Goal: Transaction & Acquisition: Book appointment/travel/reservation

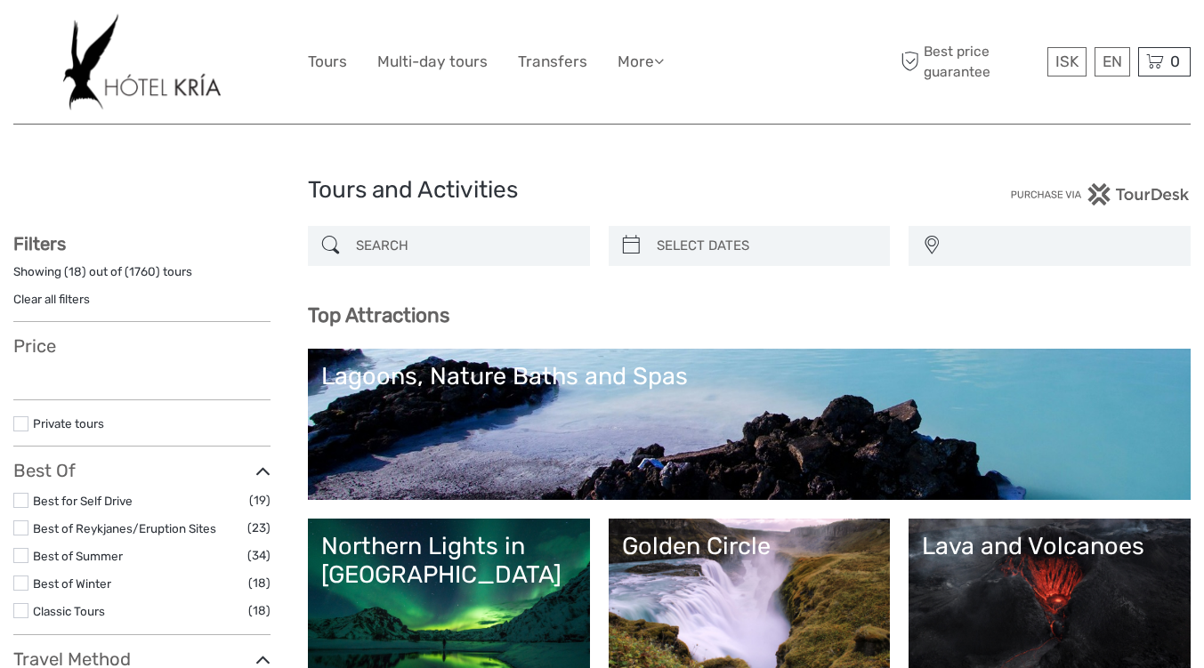
select select
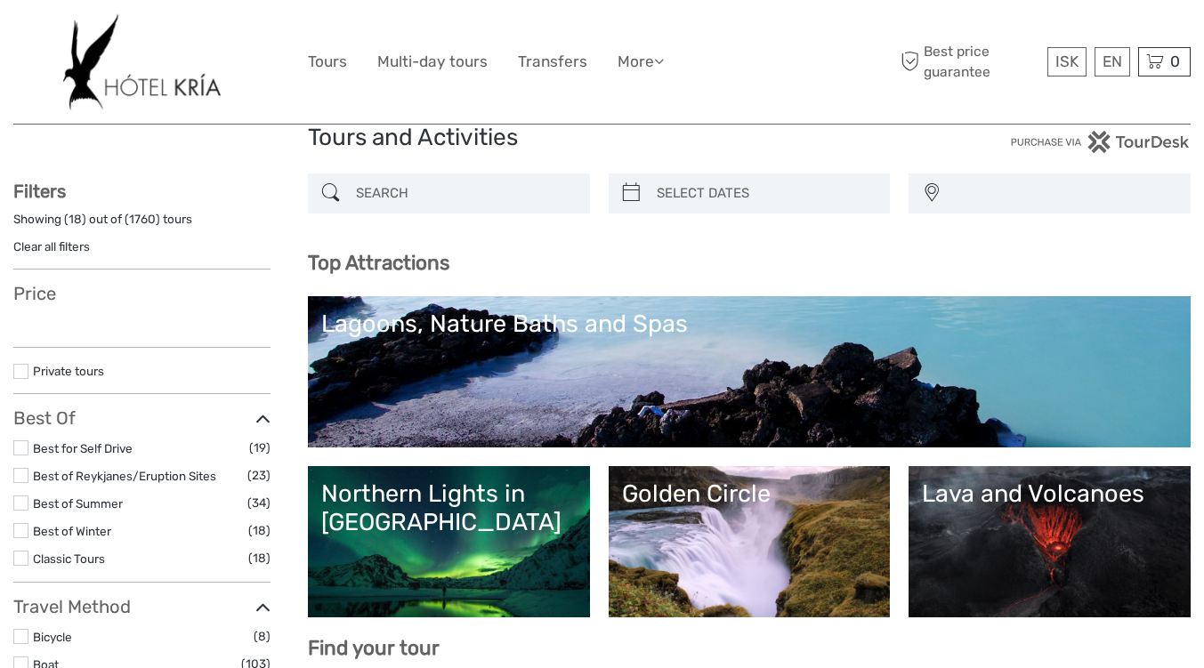
select select
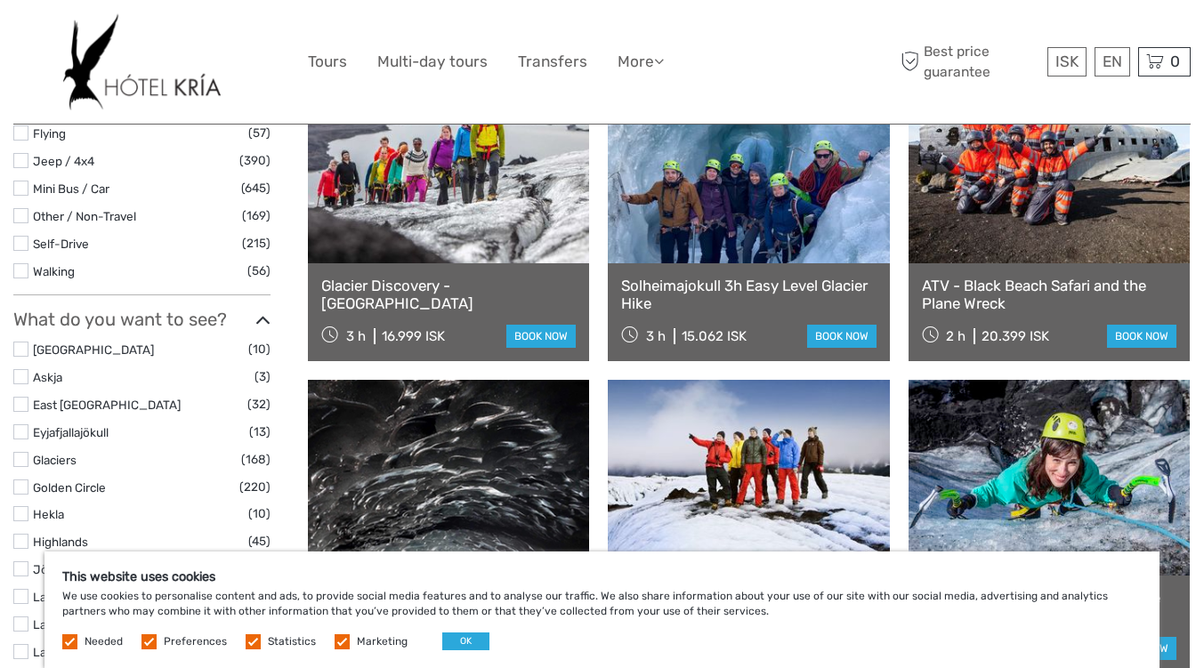
scroll to position [668, 0]
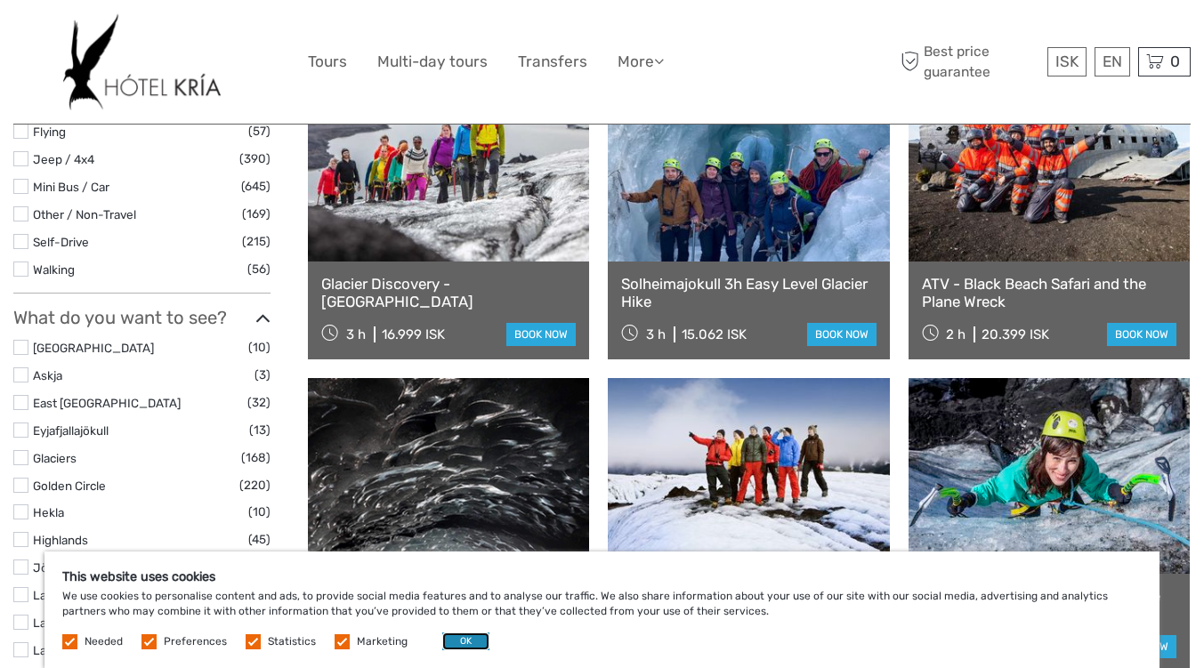
click at [469, 641] on button "OK" at bounding box center [465, 642] width 47 height 18
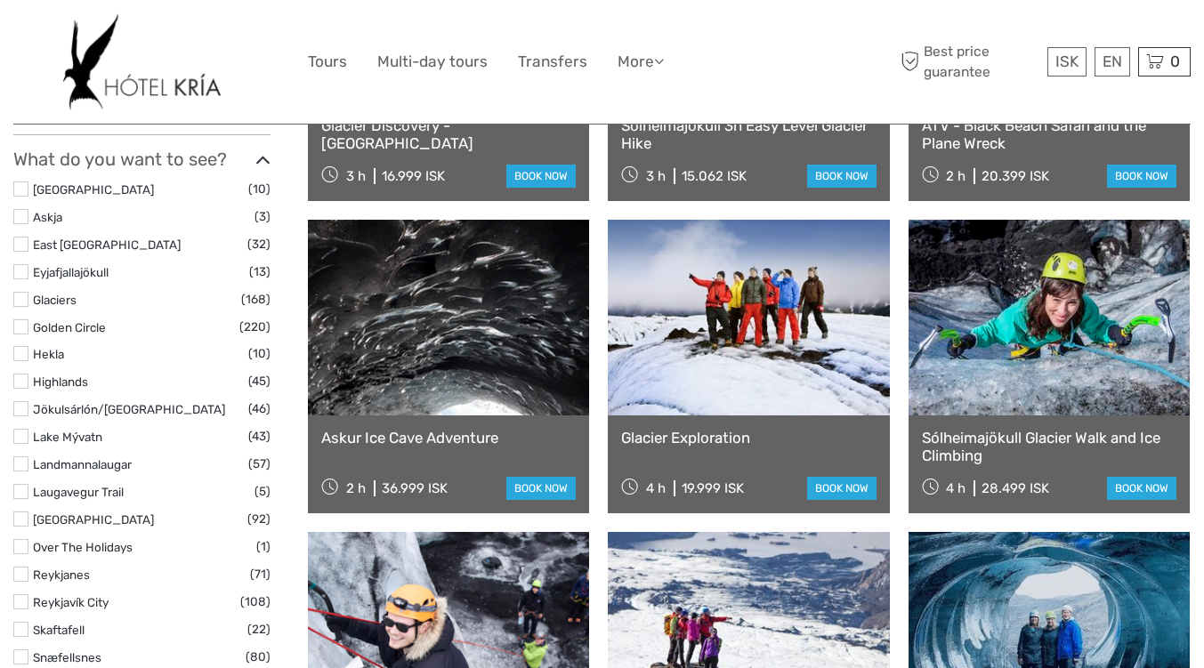
scroll to position [826, 0]
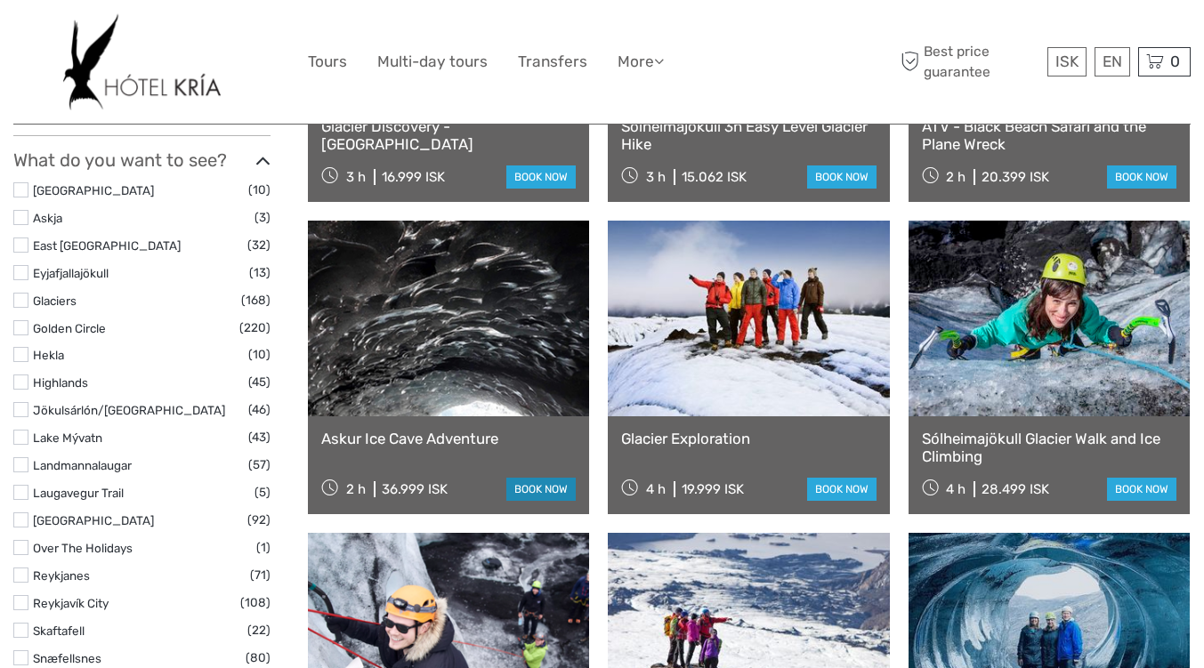
click at [529, 495] on link "book now" at bounding box center [540, 489] width 69 height 23
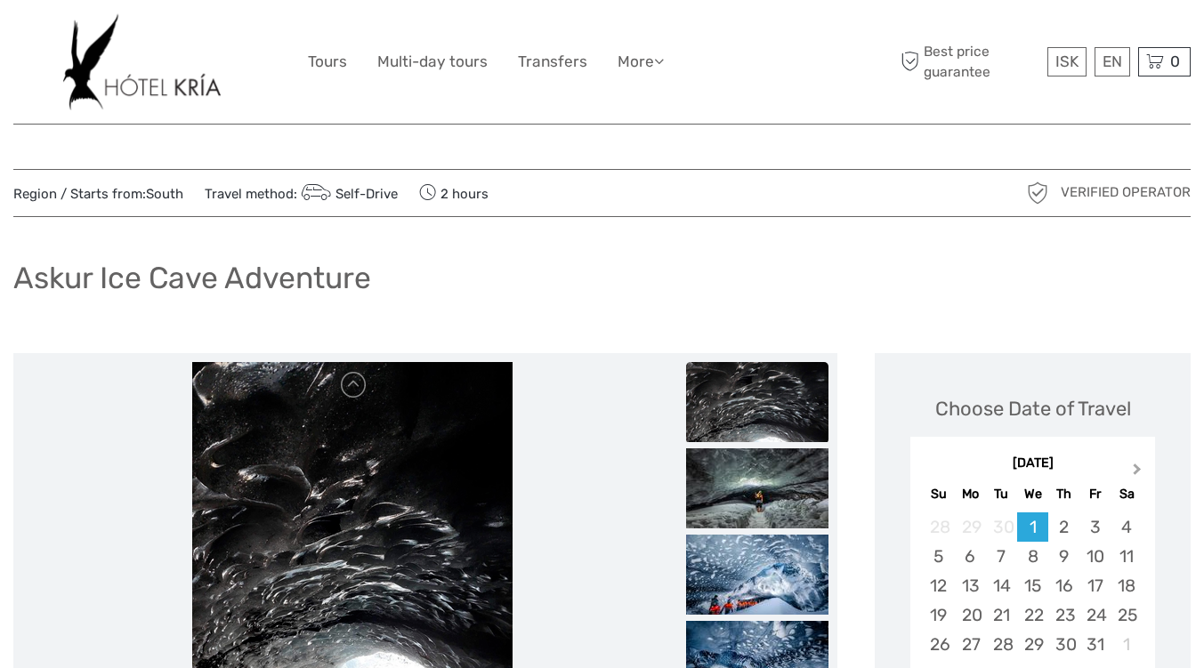
click at [1137, 469] on span "Next Month" at bounding box center [1137, 473] width 0 height 26
click at [928, 473] on span "Previous Month" at bounding box center [928, 473] width 0 height 26
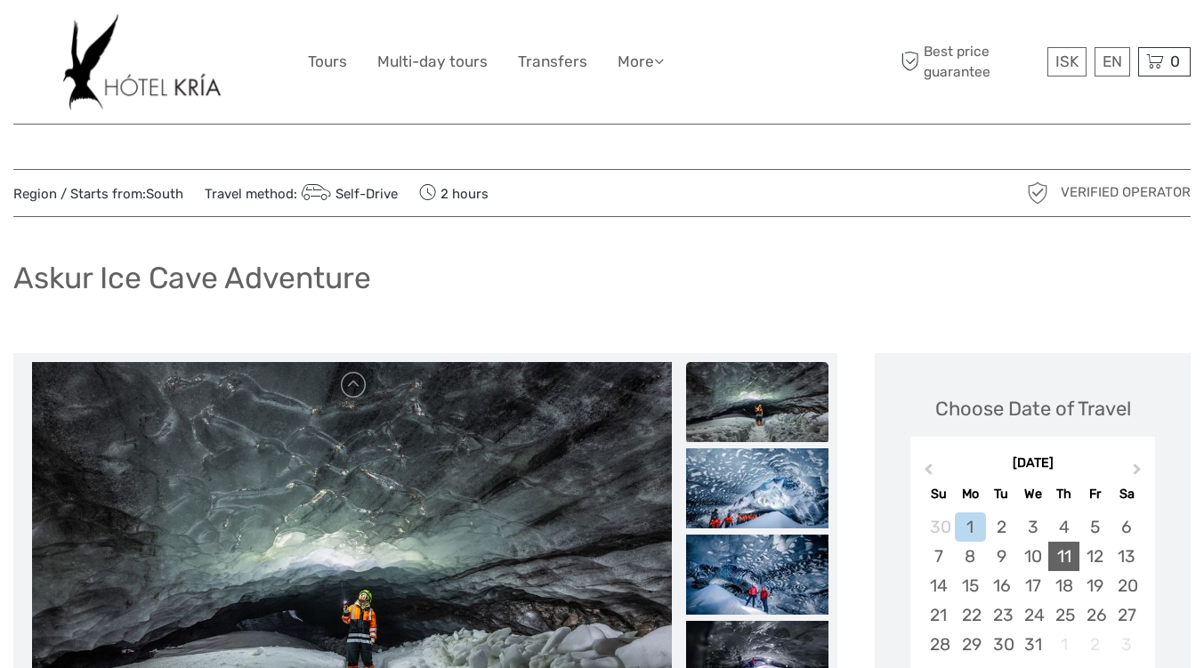
click at [1064, 563] on div "11" at bounding box center [1063, 556] width 31 height 29
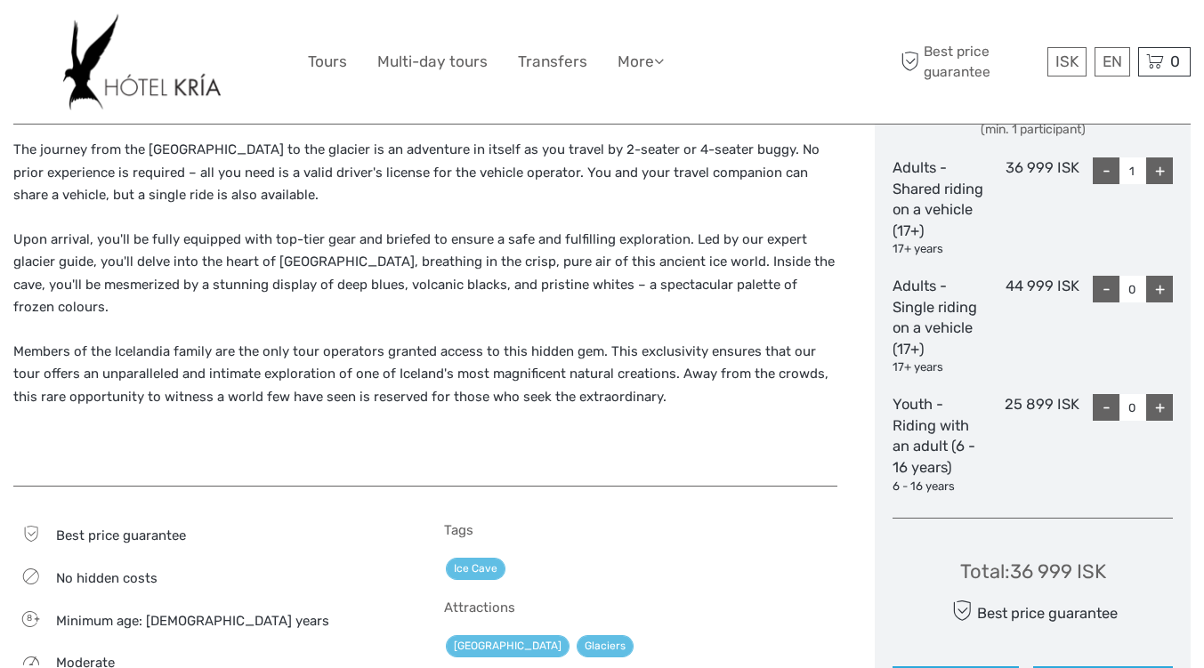
scroll to position [851, 0]
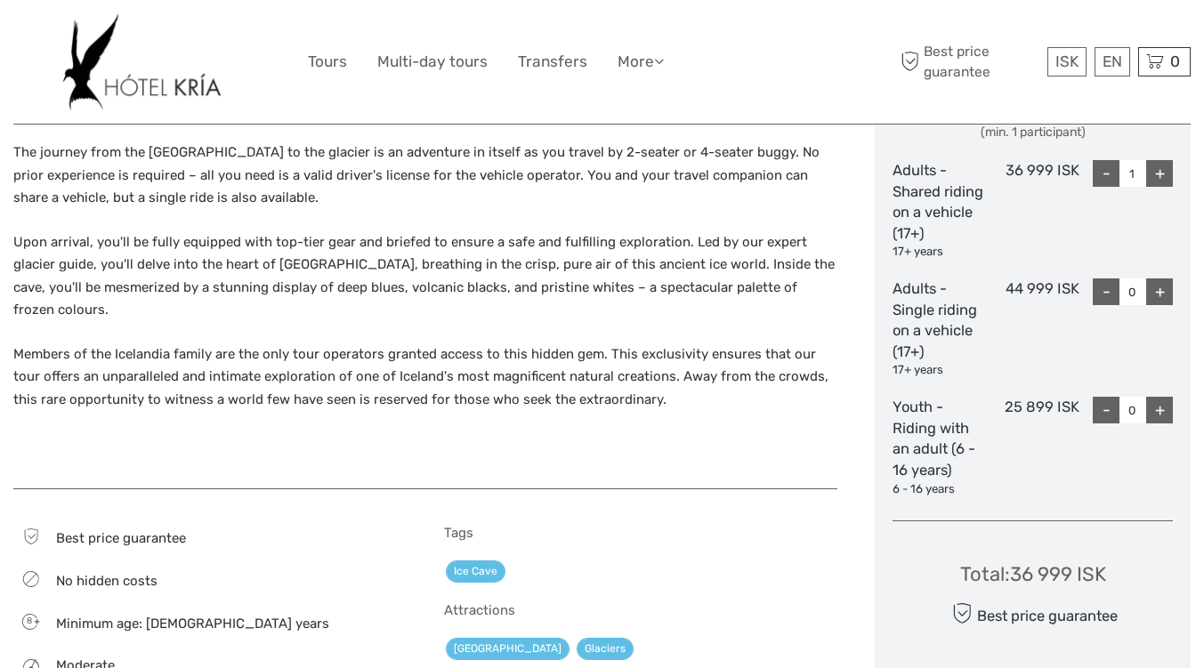
click at [1163, 185] on div "+" at bounding box center [1159, 173] width 27 height 27
click at [1159, 175] on div "+" at bounding box center [1159, 173] width 27 height 27
click at [1163, 181] on div "+" at bounding box center [1159, 173] width 27 height 27
click at [1160, 182] on div "+" at bounding box center [1159, 173] width 27 height 27
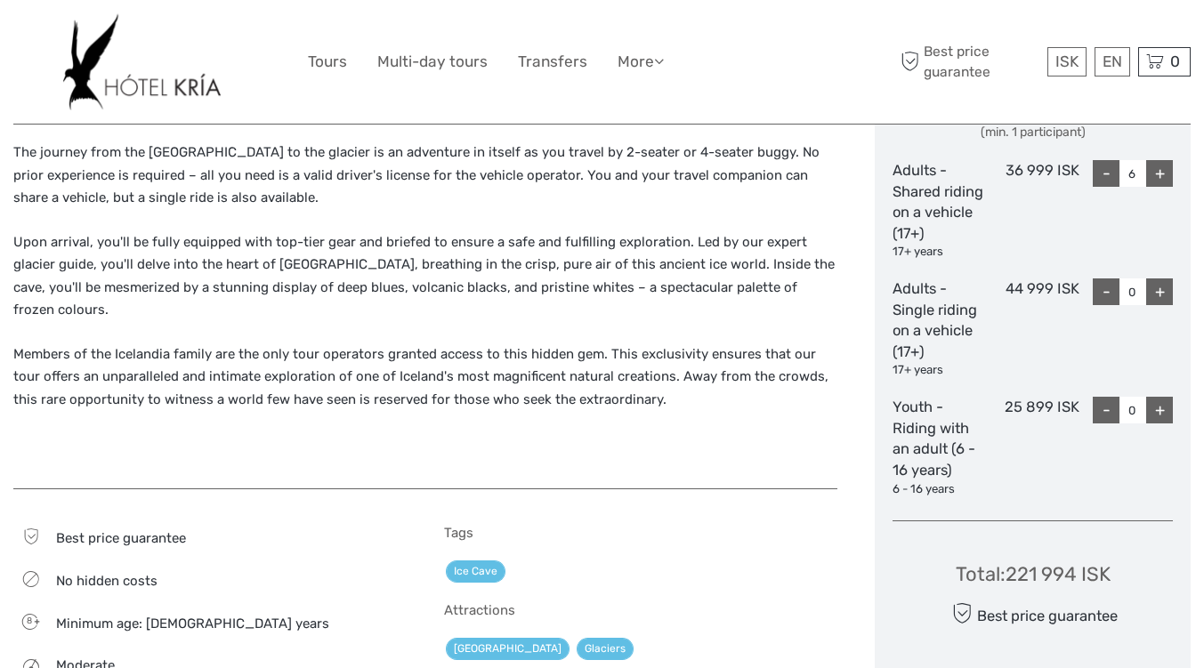
click at [1159, 176] on div "+" at bounding box center [1159, 173] width 27 height 27
click at [1159, 174] on div "+" at bounding box center [1159, 173] width 27 height 27
click at [1159, 175] on div "+" at bounding box center [1159, 173] width 27 height 27
click at [1160, 181] on div "+" at bounding box center [1159, 173] width 27 height 27
type input "10"
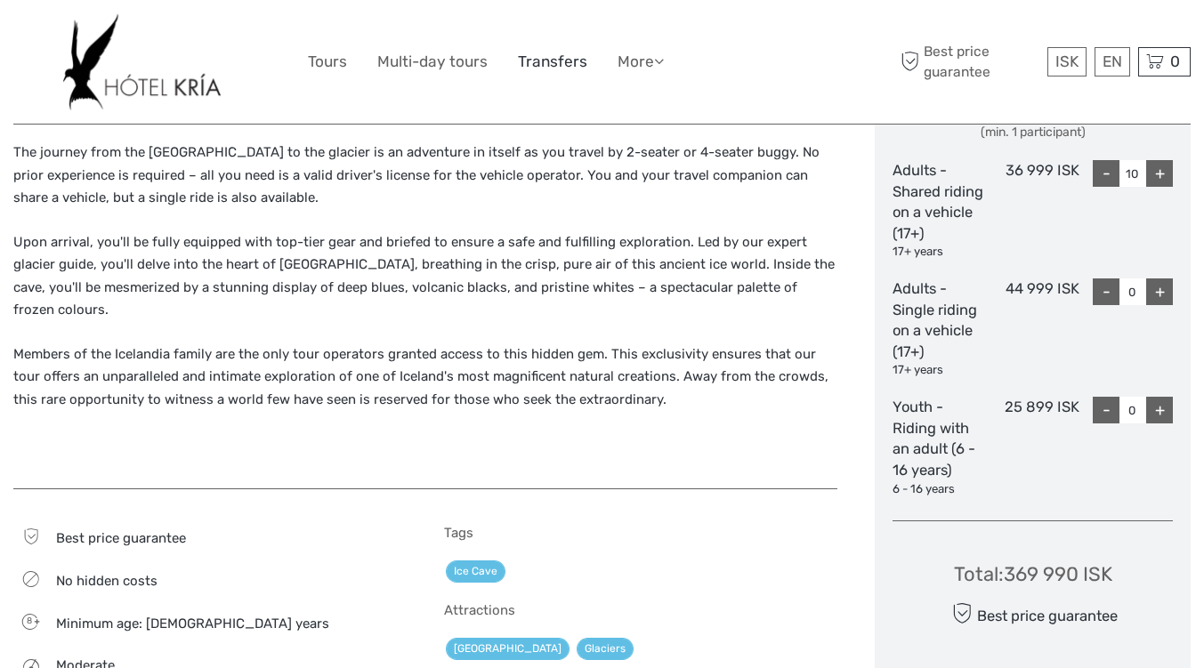
click at [568, 65] on link "Transfers" at bounding box center [552, 62] width 69 height 26
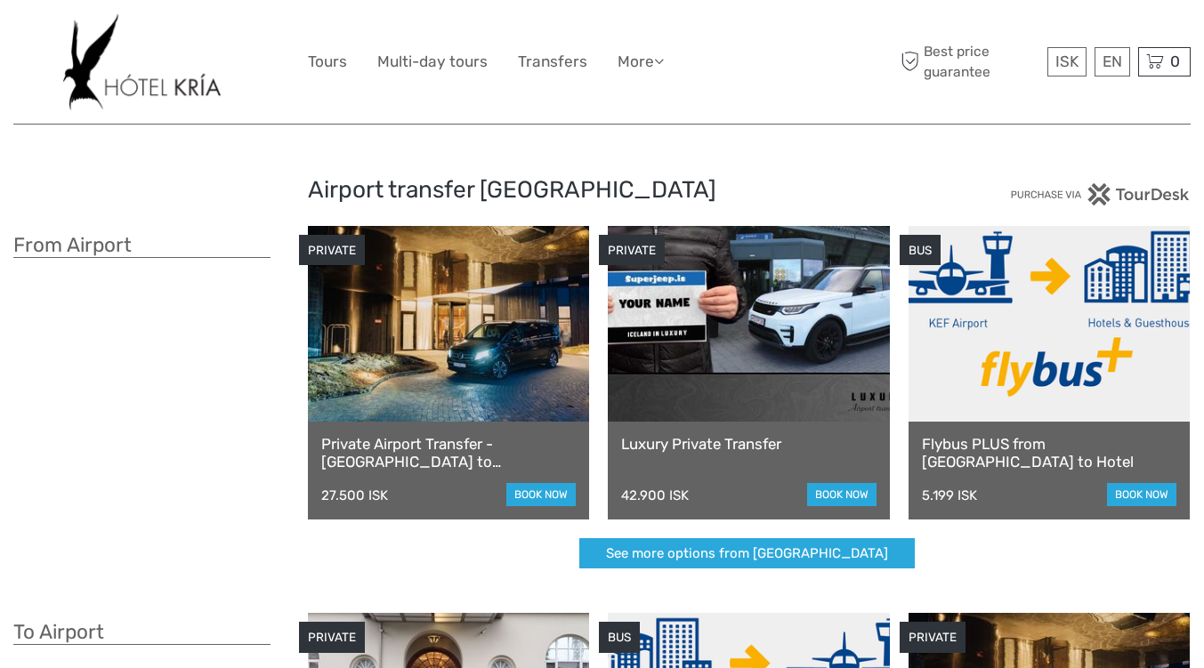
click at [1039, 350] on link at bounding box center [1048, 324] width 281 height 196
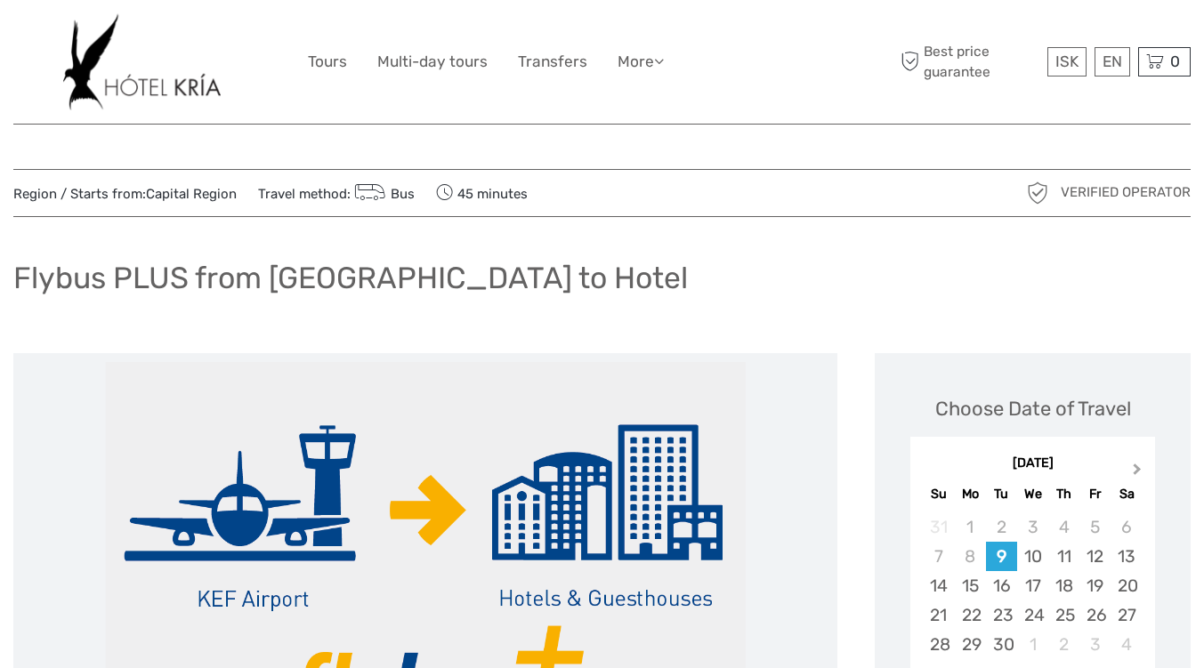
click at [1137, 471] on span "Next Month" at bounding box center [1137, 473] width 0 height 26
click at [1036, 556] on div "10" at bounding box center [1032, 556] width 31 height 29
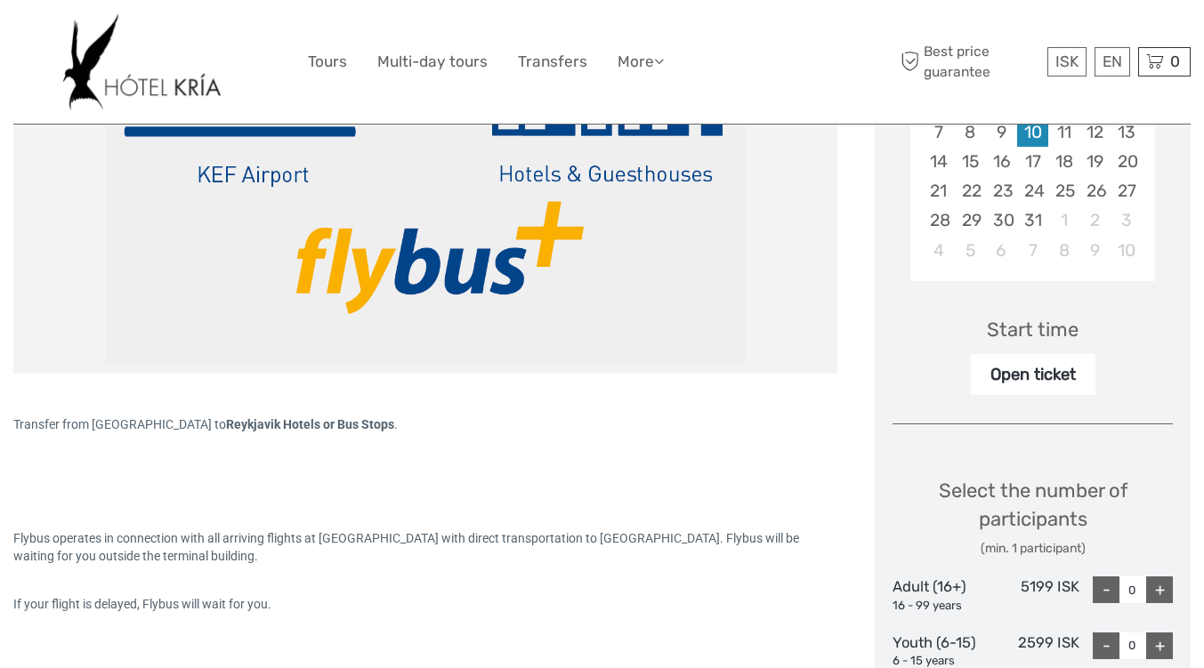
scroll to position [434, 0]
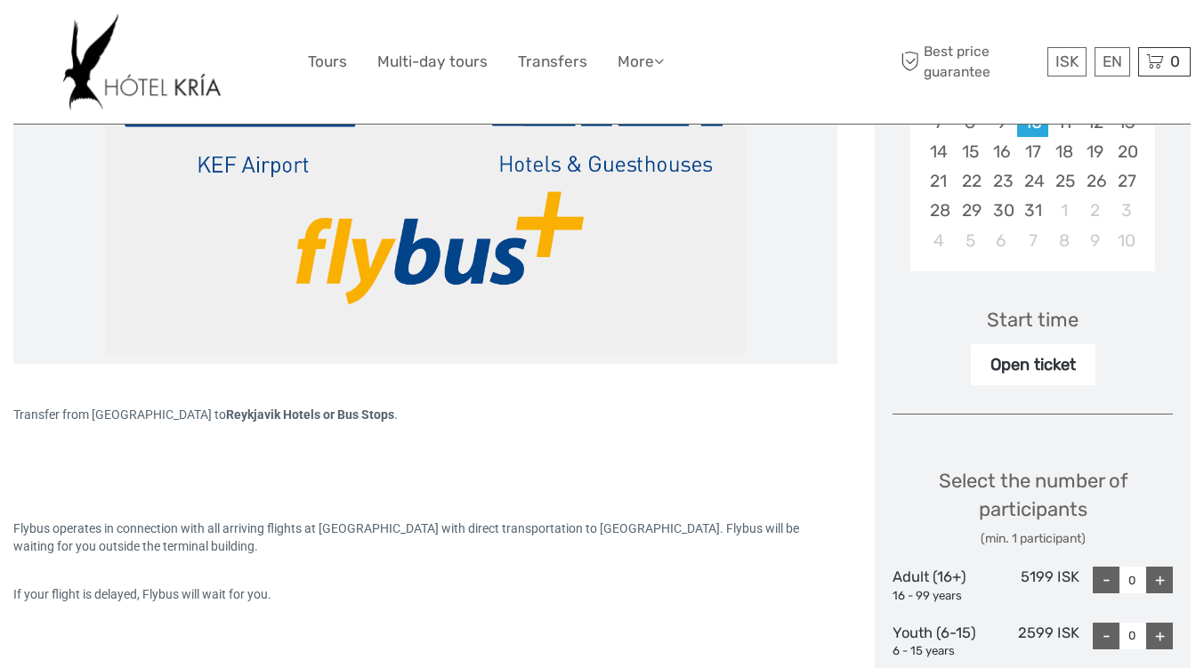
click at [1159, 588] on div "+" at bounding box center [1159, 580] width 27 height 27
click at [1162, 593] on div "+" at bounding box center [1159, 580] width 27 height 27
click at [1161, 585] on div "+" at bounding box center [1159, 580] width 27 height 27
click at [1161, 587] on div "+" at bounding box center [1159, 580] width 27 height 27
click at [1160, 593] on div "+" at bounding box center [1159, 580] width 27 height 27
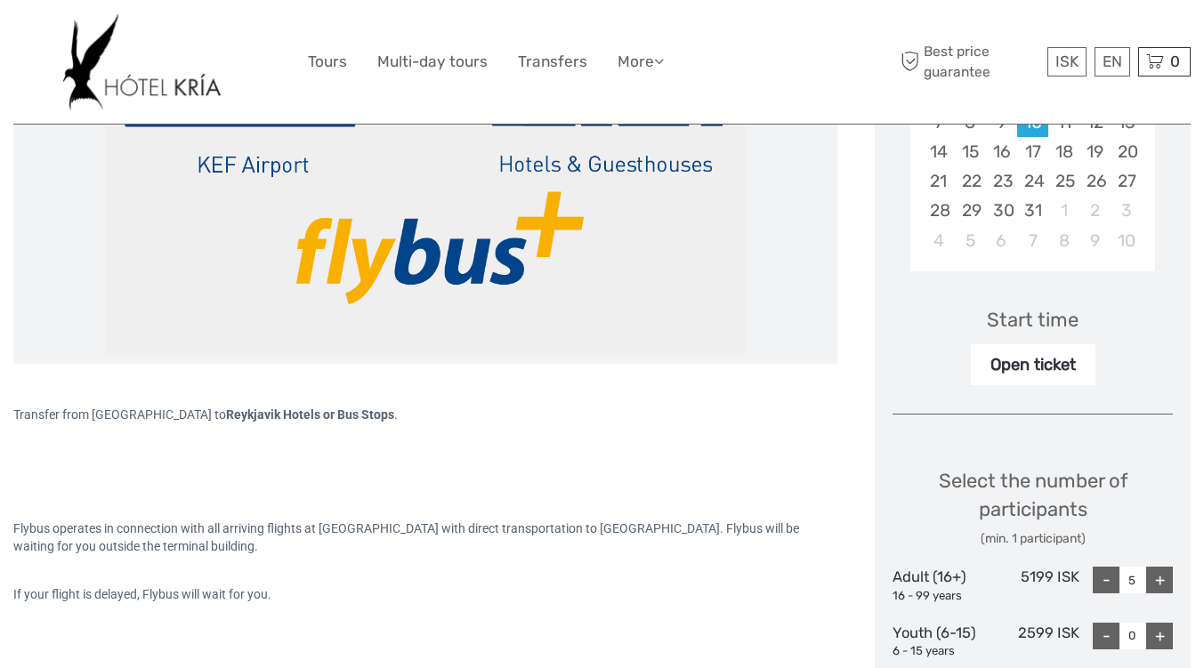
click at [1157, 593] on div "+" at bounding box center [1159, 580] width 27 height 27
click at [1160, 592] on div "+" at bounding box center [1159, 580] width 27 height 27
click at [1159, 582] on div "+" at bounding box center [1159, 580] width 27 height 27
click at [1158, 588] on div "+" at bounding box center [1159, 580] width 27 height 27
click at [1157, 588] on div "+" at bounding box center [1159, 580] width 27 height 27
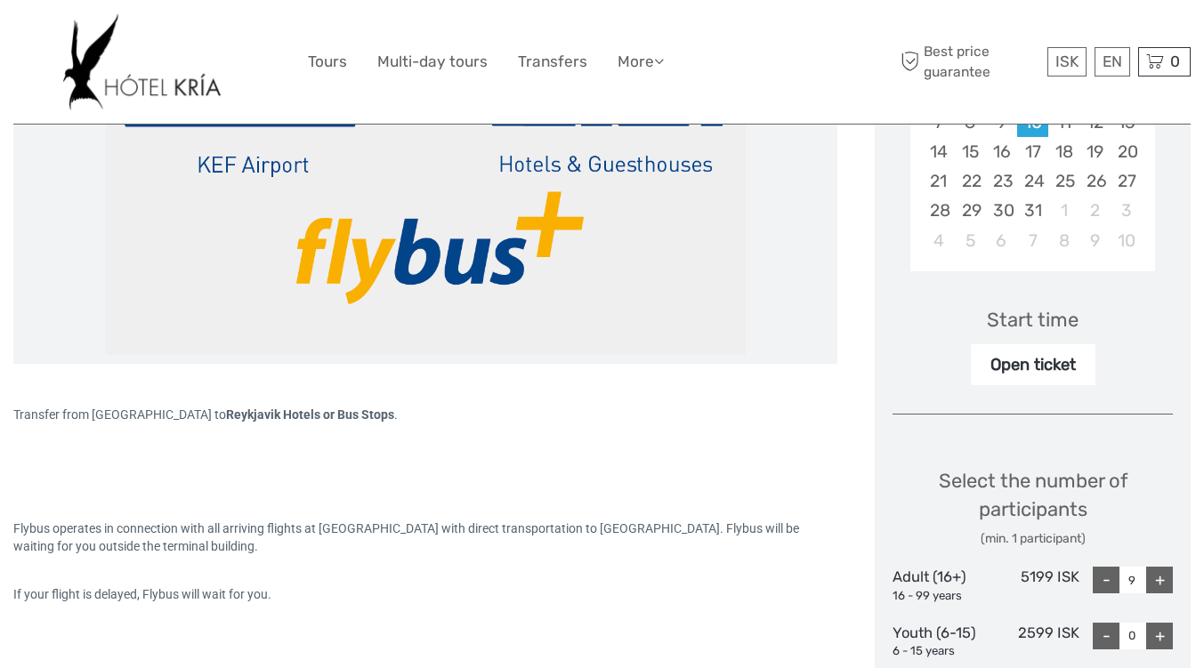
type input "10"
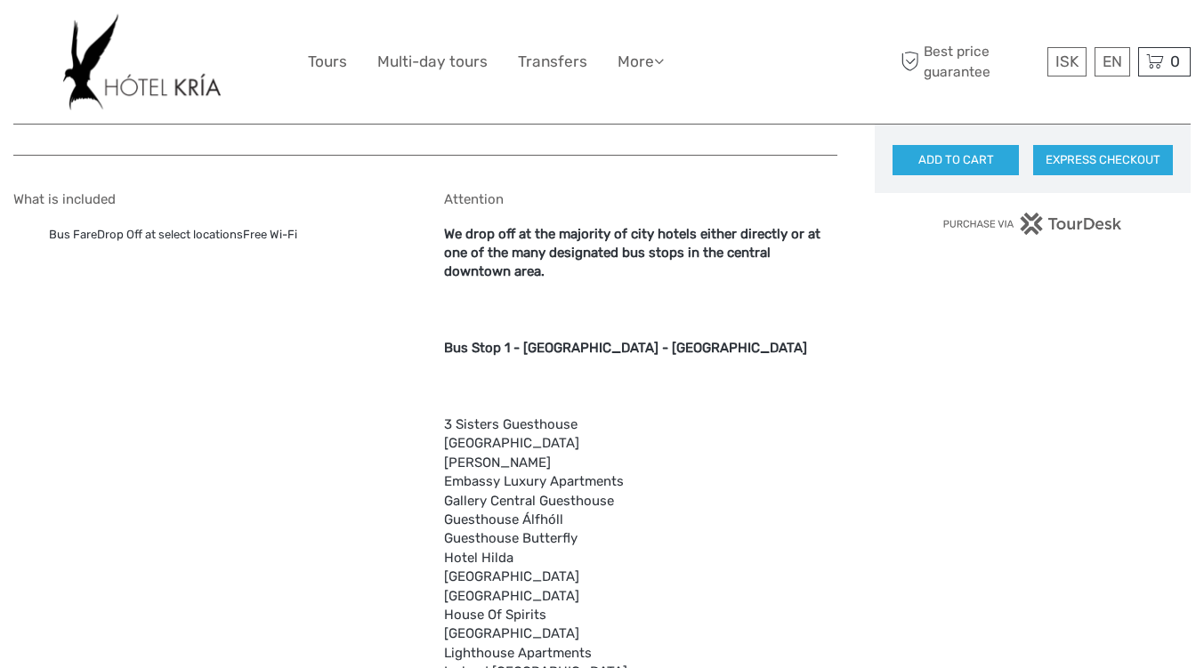
scroll to position [0, 0]
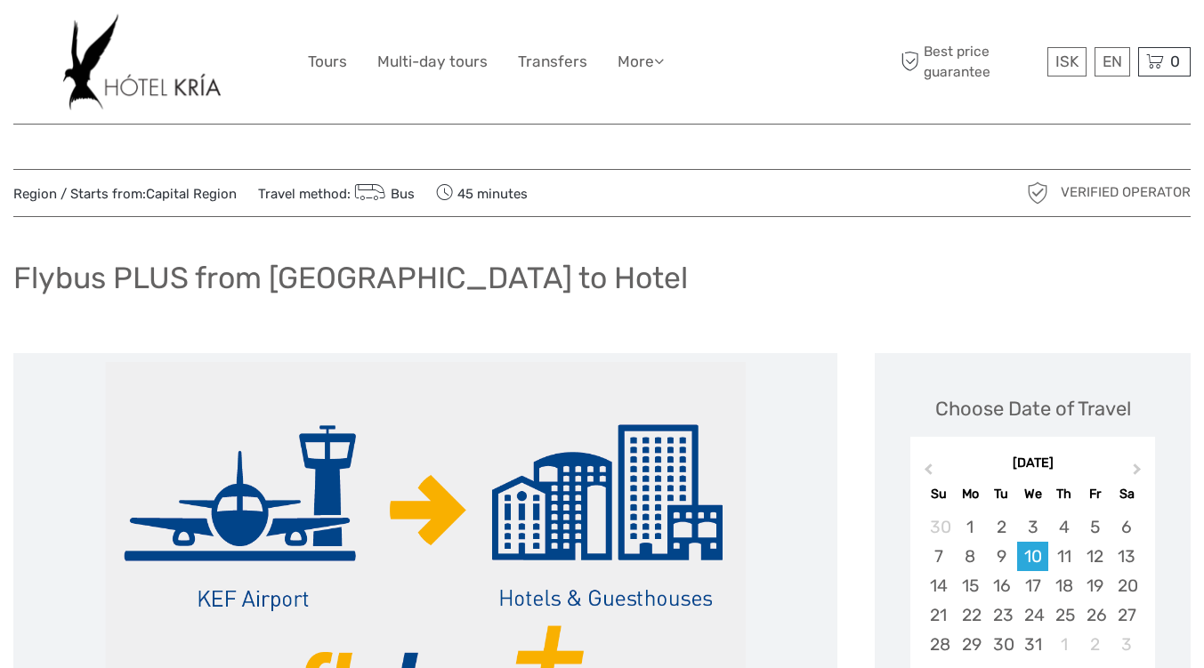
click at [170, 93] on img at bounding box center [141, 61] width 157 height 97
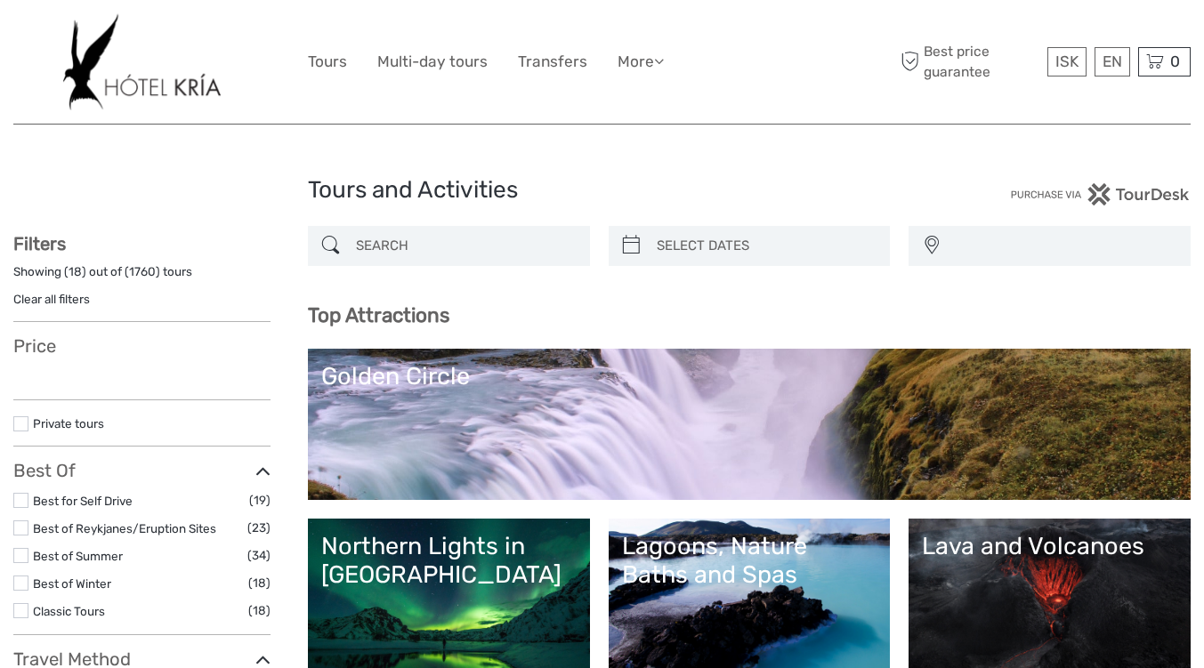
select select
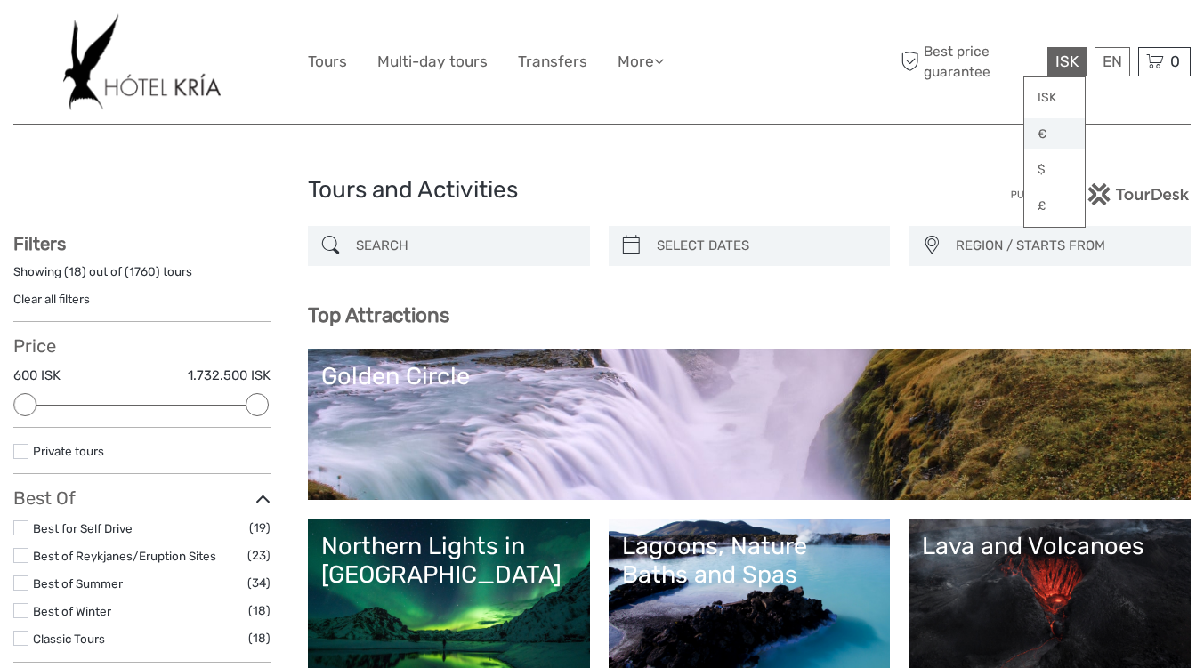
click at [1052, 133] on link "€" at bounding box center [1054, 134] width 60 height 32
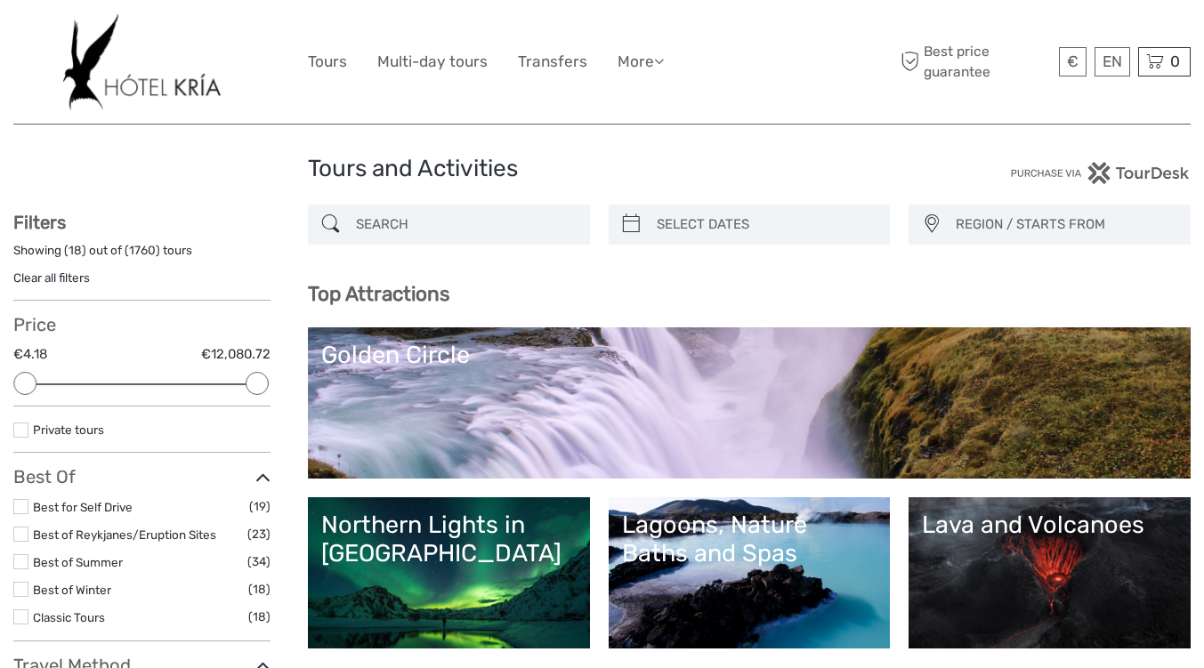
click at [22, 591] on label at bounding box center [20, 589] width 15 height 15
click at [0, 0] on input "checkbox" at bounding box center [0, 0] width 0 height 0
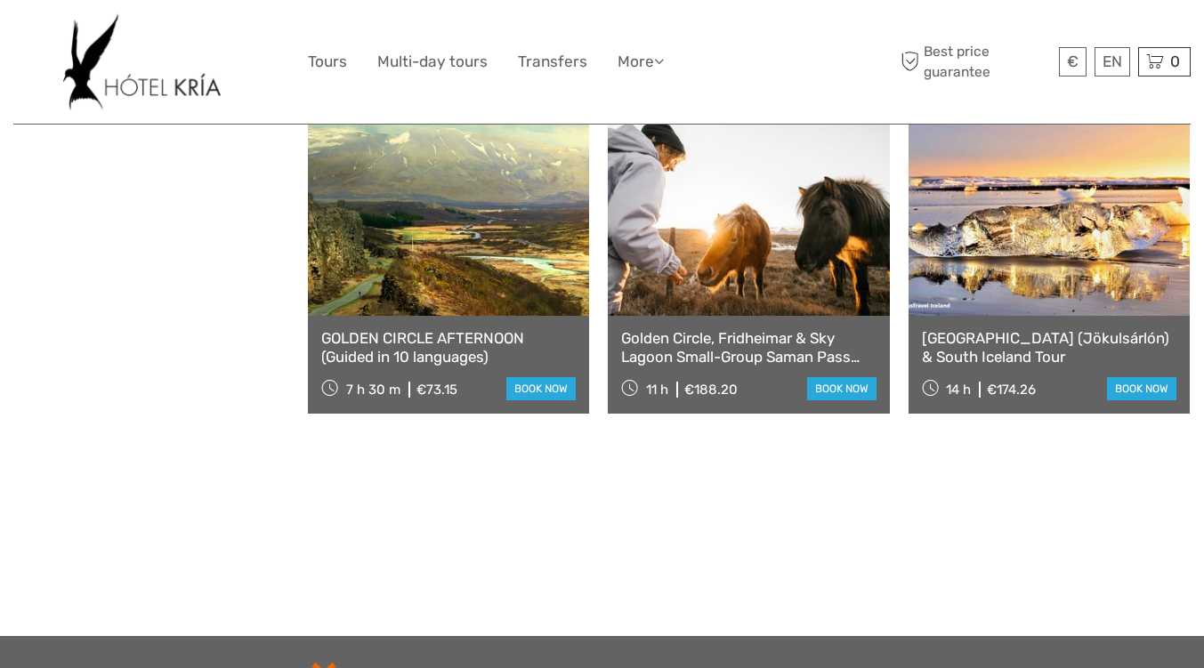
scroll to position [1775, 0]
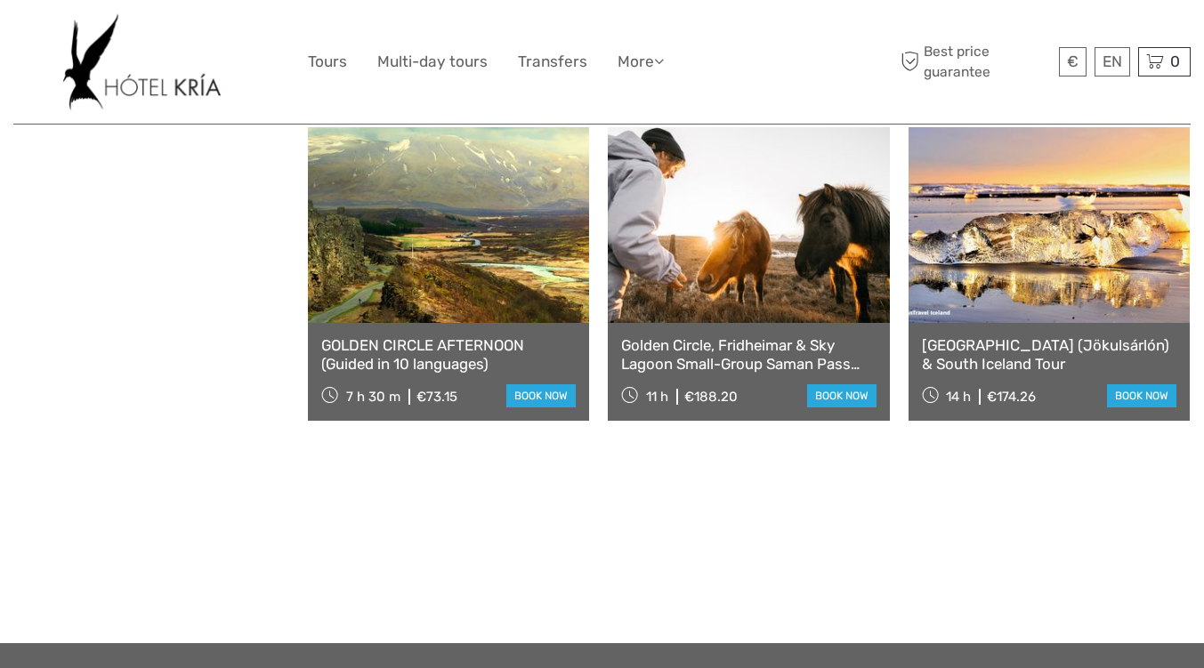
click at [496, 263] on link at bounding box center [448, 225] width 281 height 196
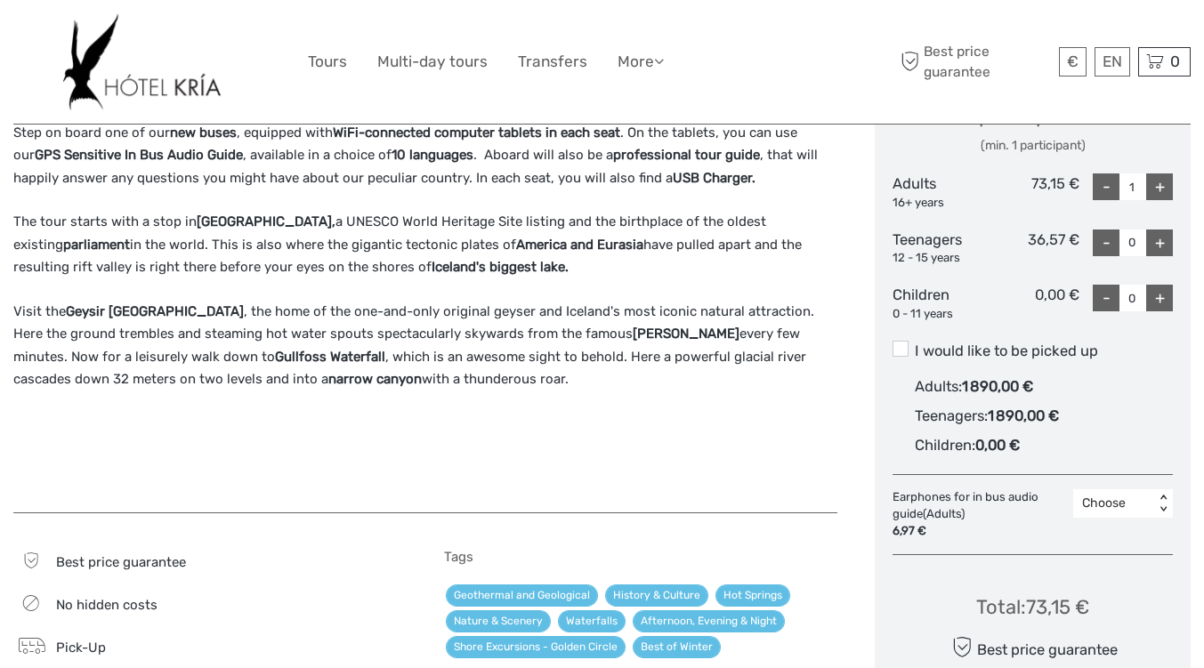
scroll to position [830, 0]
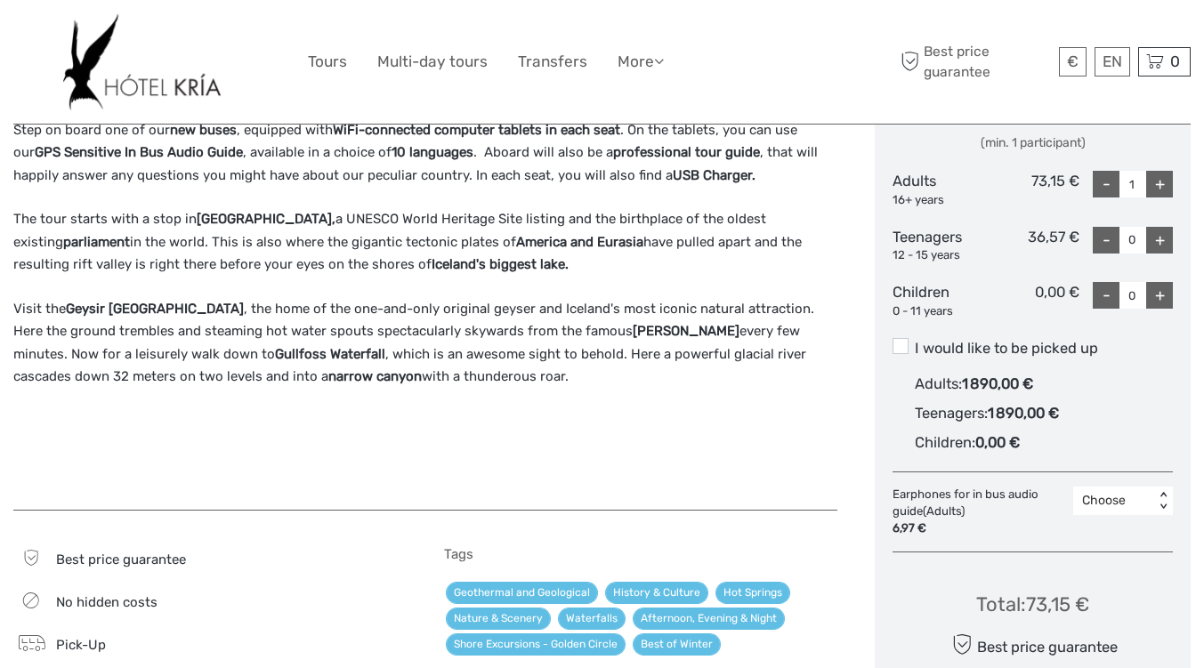
click at [1156, 193] on div "+" at bounding box center [1159, 184] width 27 height 27
click at [1152, 197] on div "+" at bounding box center [1159, 184] width 27 height 27
click at [1159, 185] on div "+" at bounding box center [1159, 184] width 27 height 27
click at [1153, 189] on div "+" at bounding box center [1159, 184] width 27 height 27
click at [1157, 192] on div "+" at bounding box center [1159, 184] width 27 height 27
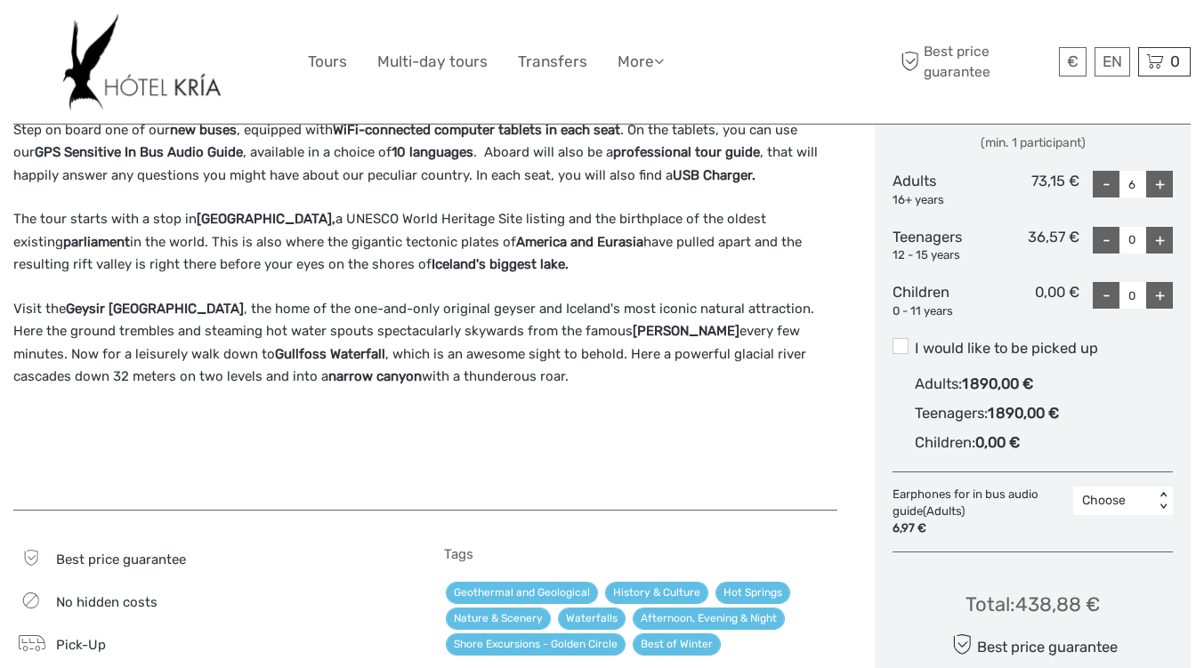
click at [1162, 189] on div "+" at bounding box center [1159, 184] width 27 height 27
click at [1162, 192] on div "+" at bounding box center [1159, 184] width 27 height 27
click at [1157, 192] on div "+" at bounding box center [1159, 184] width 27 height 27
click at [1159, 183] on div "+" at bounding box center [1159, 184] width 27 height 27
type input "10"
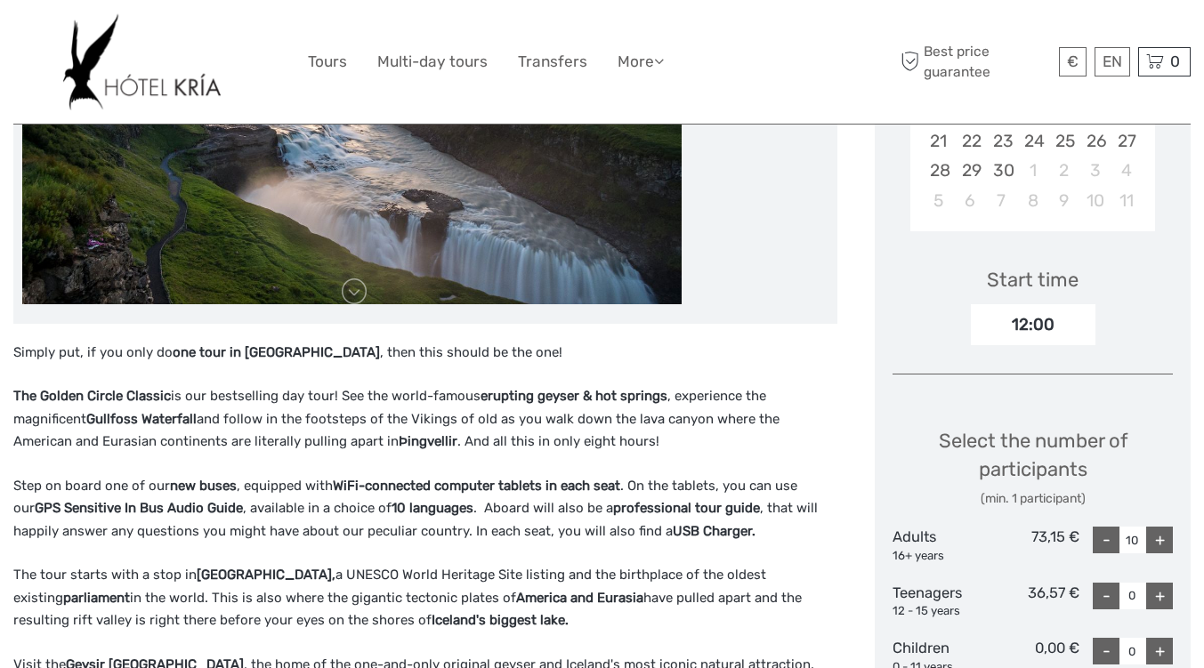
scroll to position [0, 0]
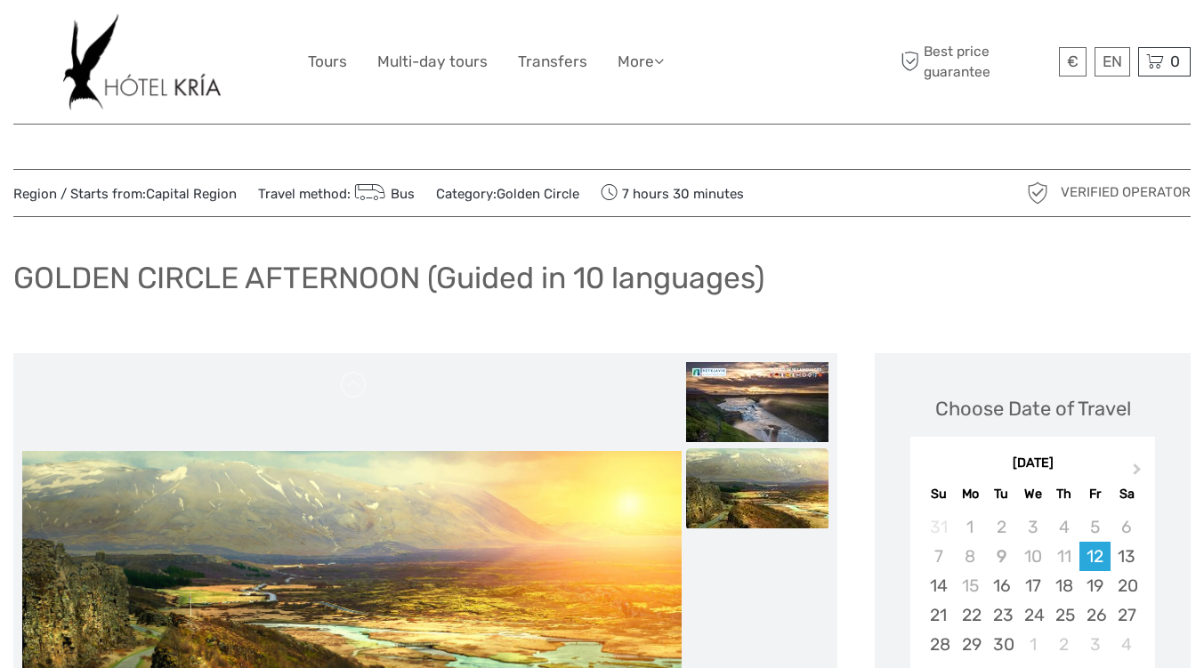
click at [187, 91] on img at bounding box center [141, 61] width 157 height 97
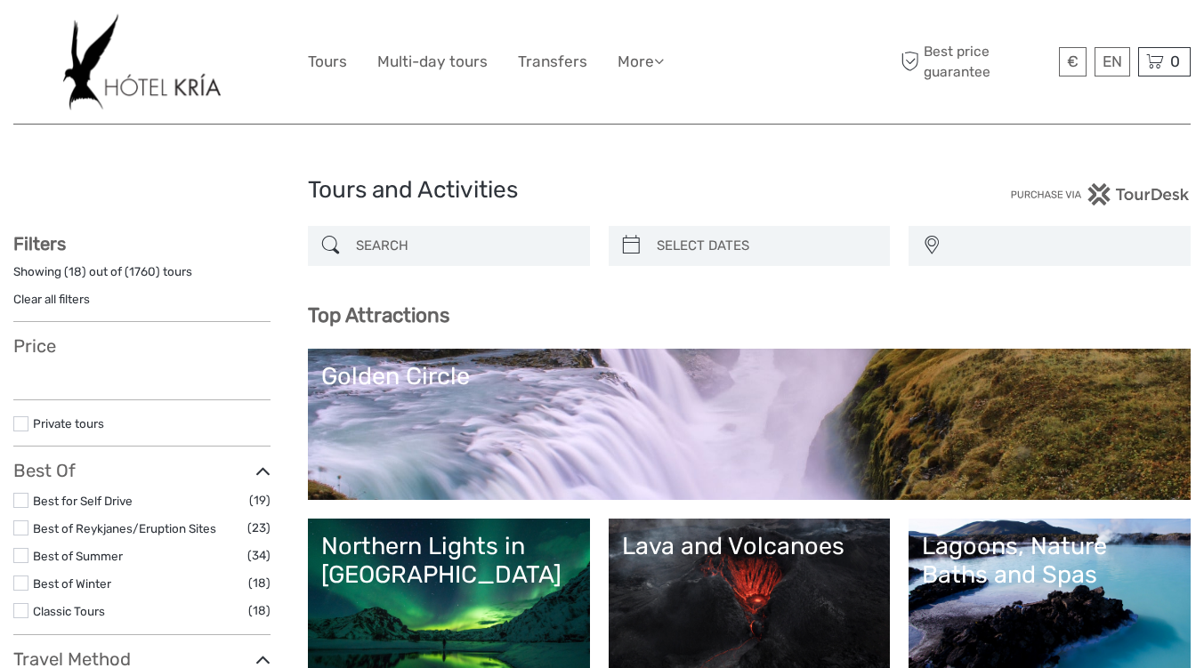
select select
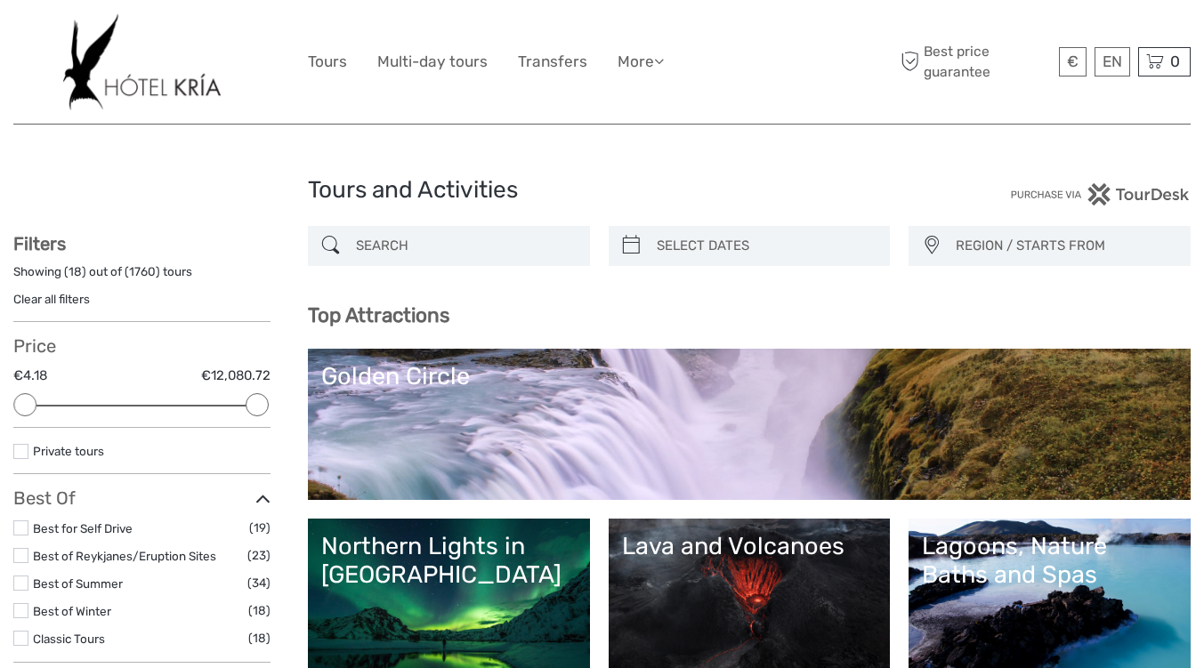
click at [958, 251] on span "REGION / STARTS FROM" at bounding box center [1064, 245] width 234 height 29
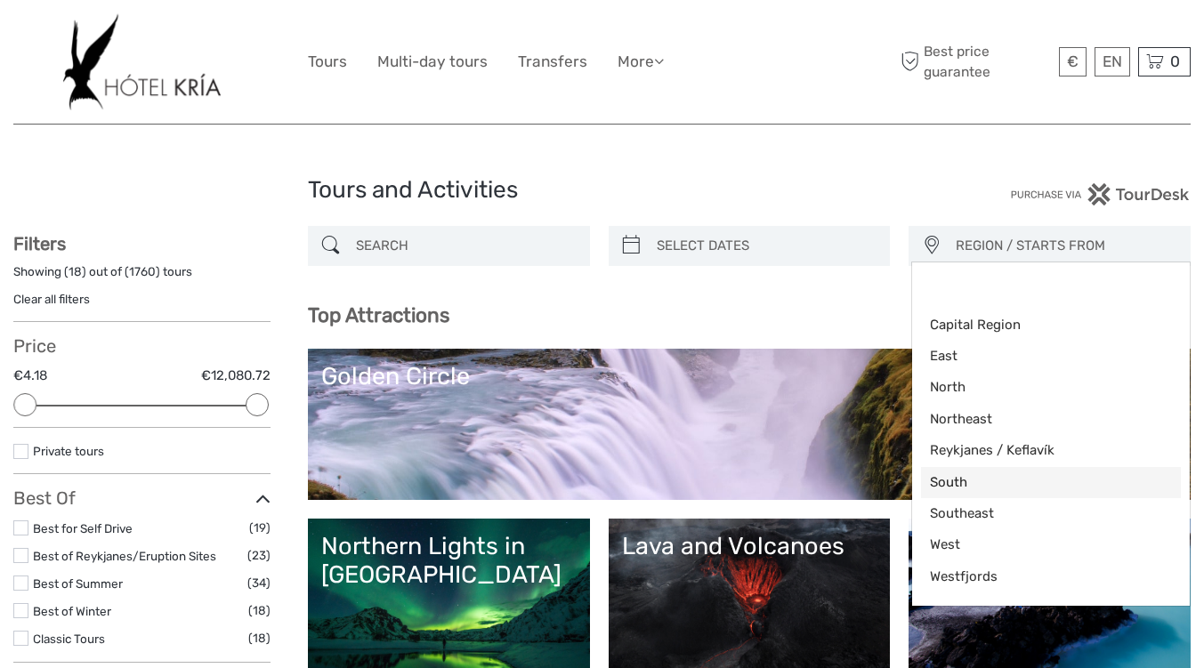
click at [958, 482] on span "South" at bounding box center [1036, 482] width 212 height 19
select select "South"
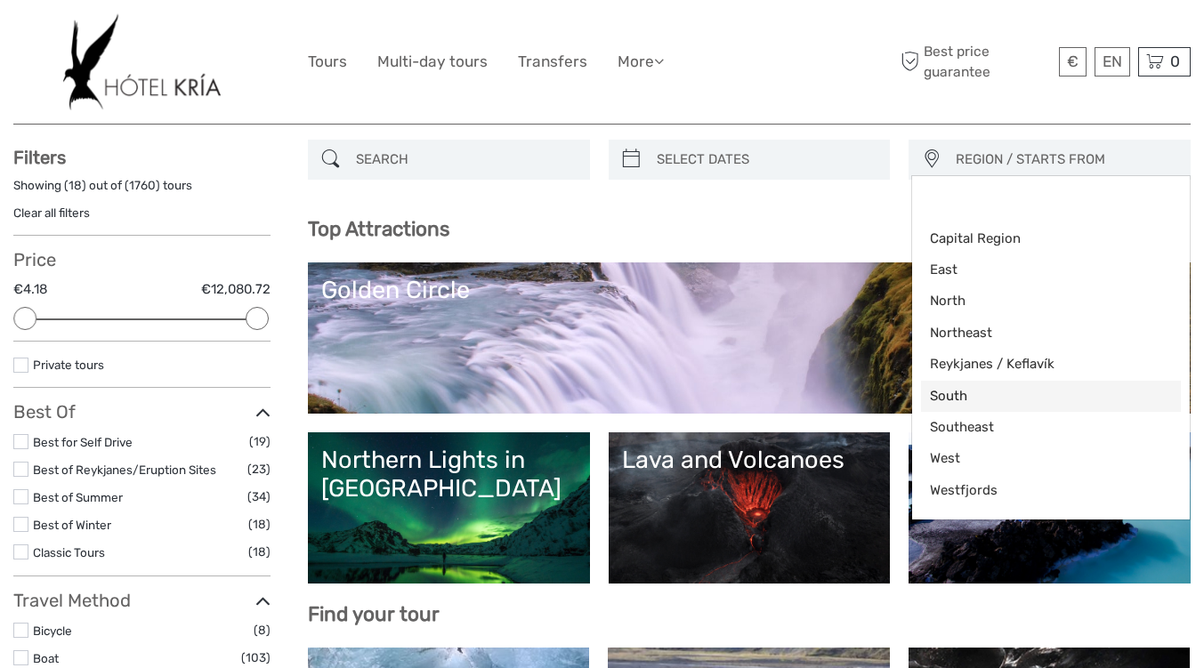
scroll to position [72, 0]
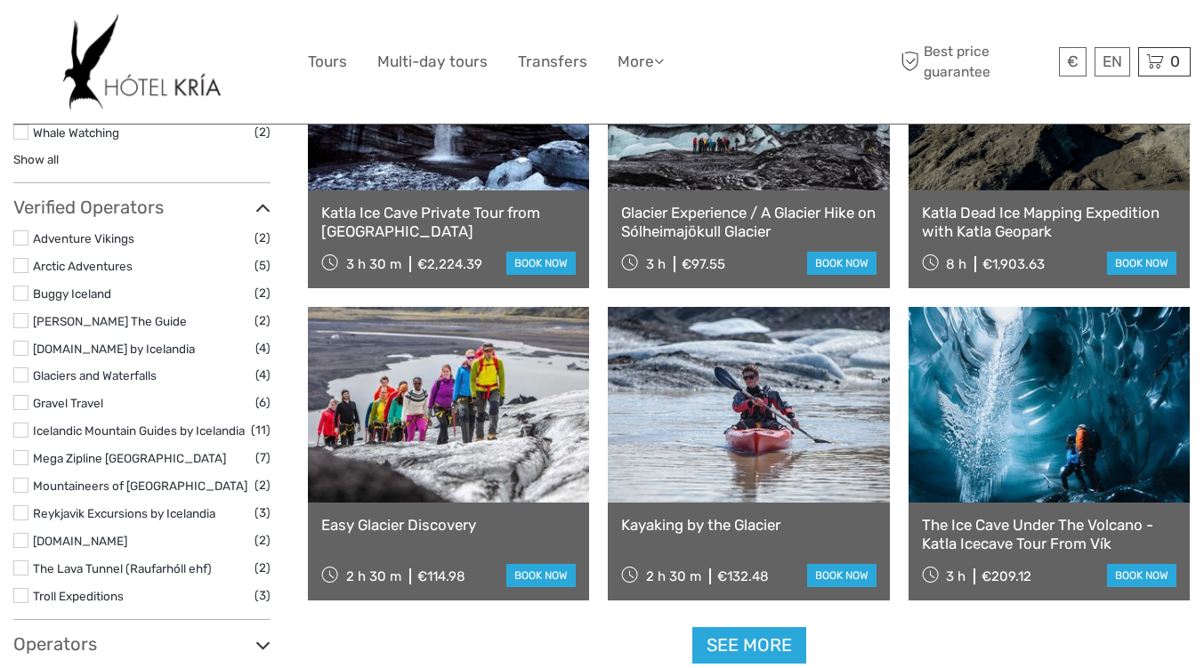
scroll to position [1666, 0]
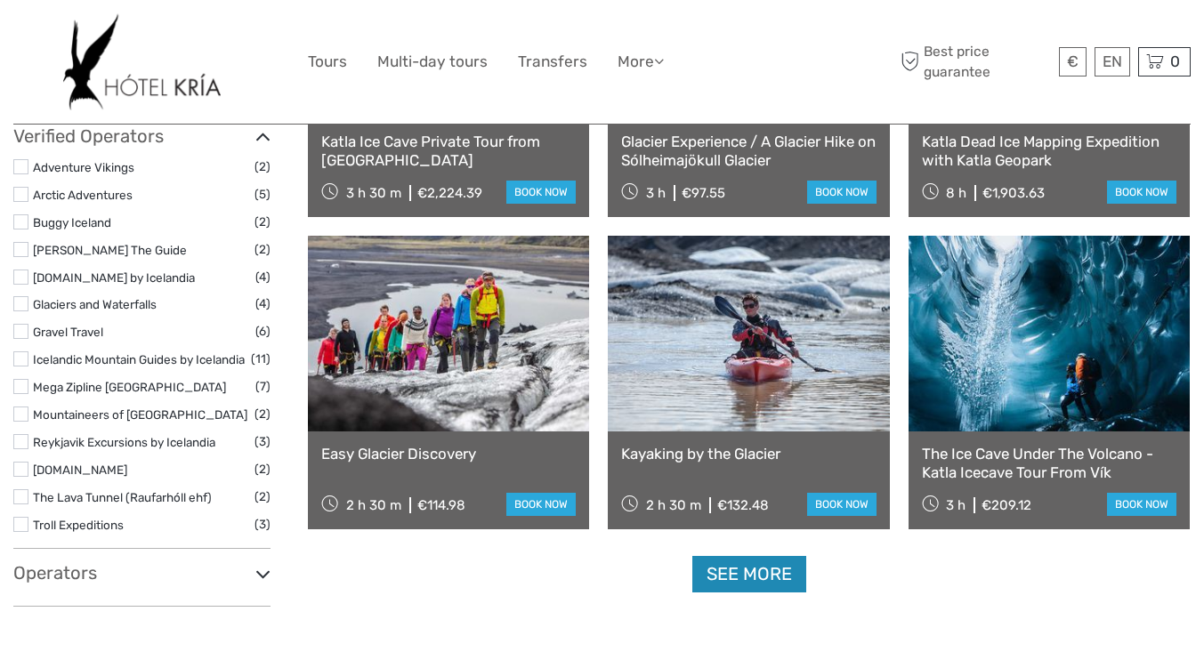
click at [747, 579] on link "See more" at bounding box center [749, 574] width 114 height 36
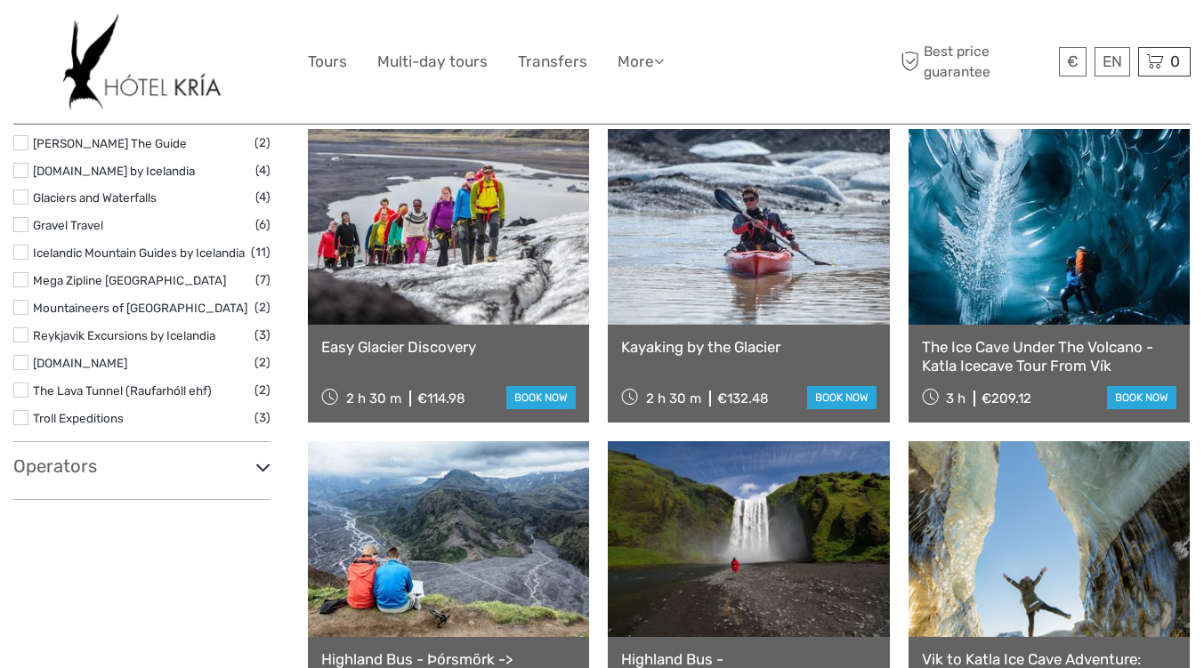
scroll to position [1738, 0]
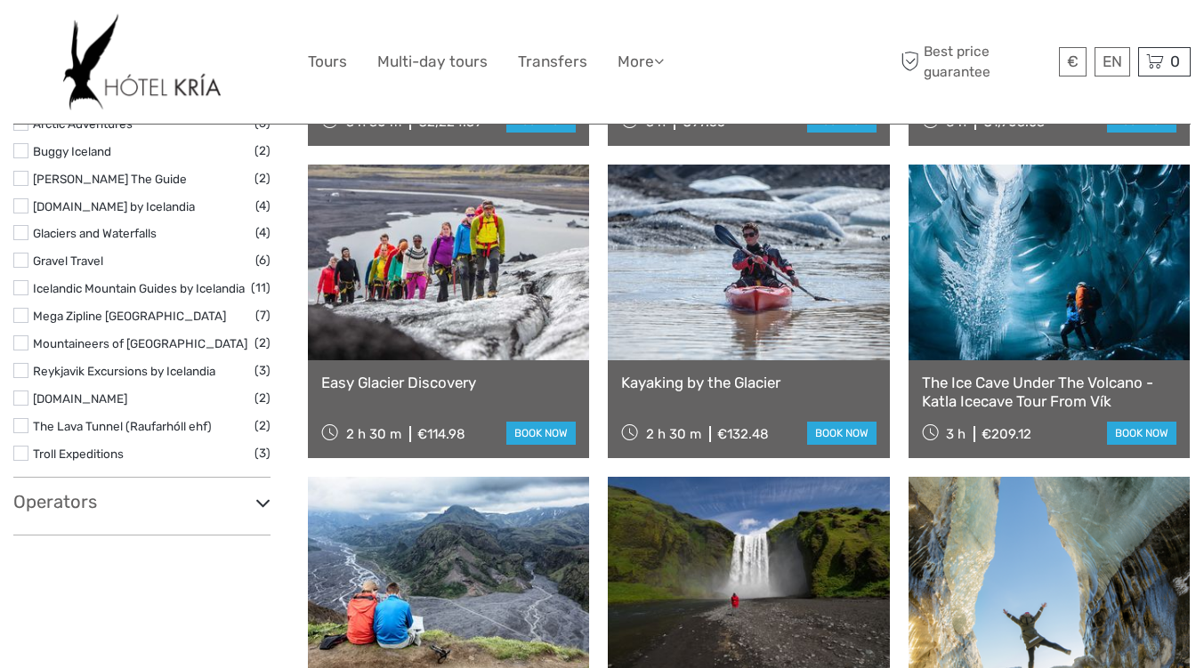
click at [1082, 321] on link at bounding box center [1048, 263] width 281 height 196
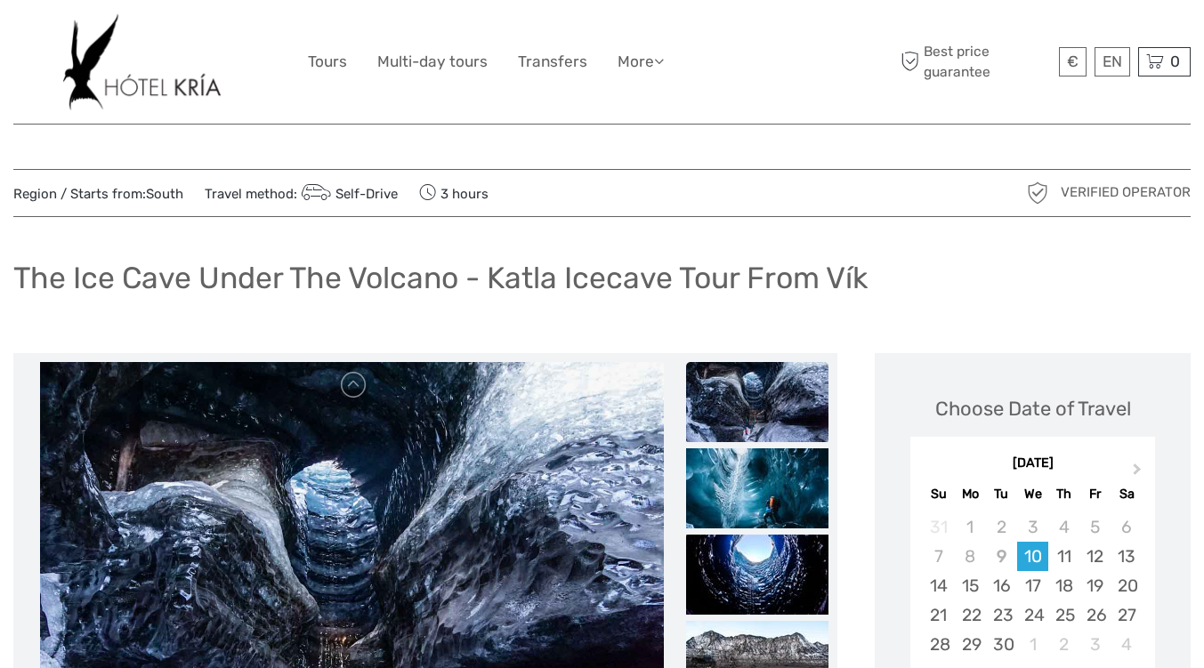
click at [492, 510] on img at bounding box center [352, 575] width 624 height 427
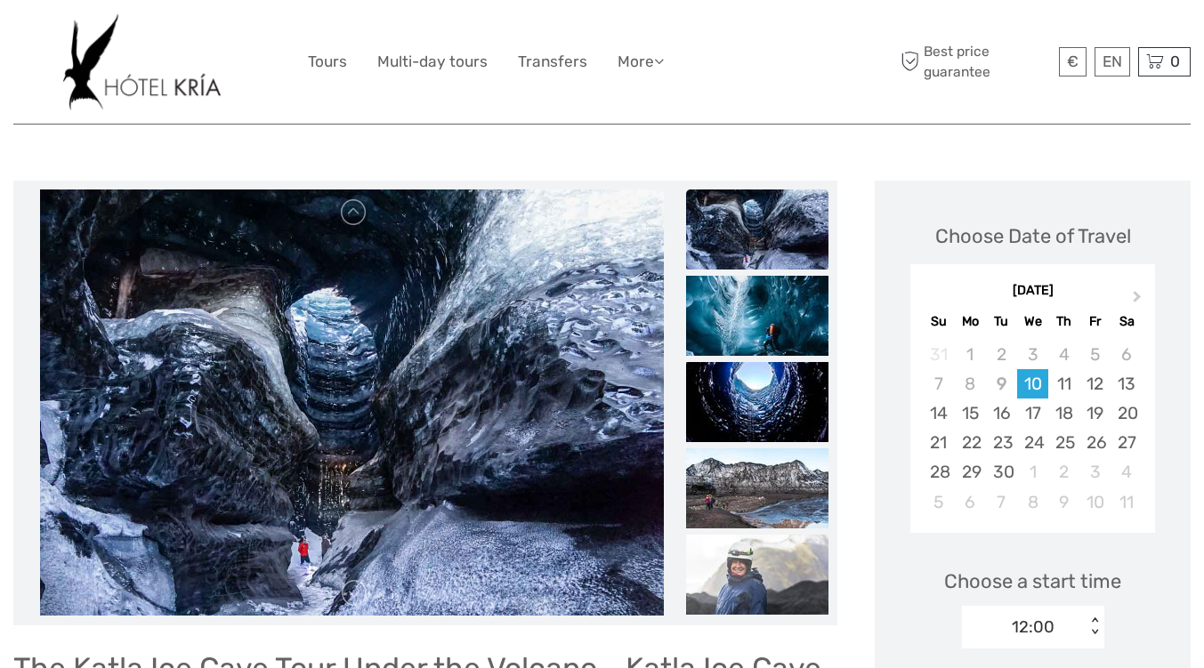
scroll to position [176, 0]
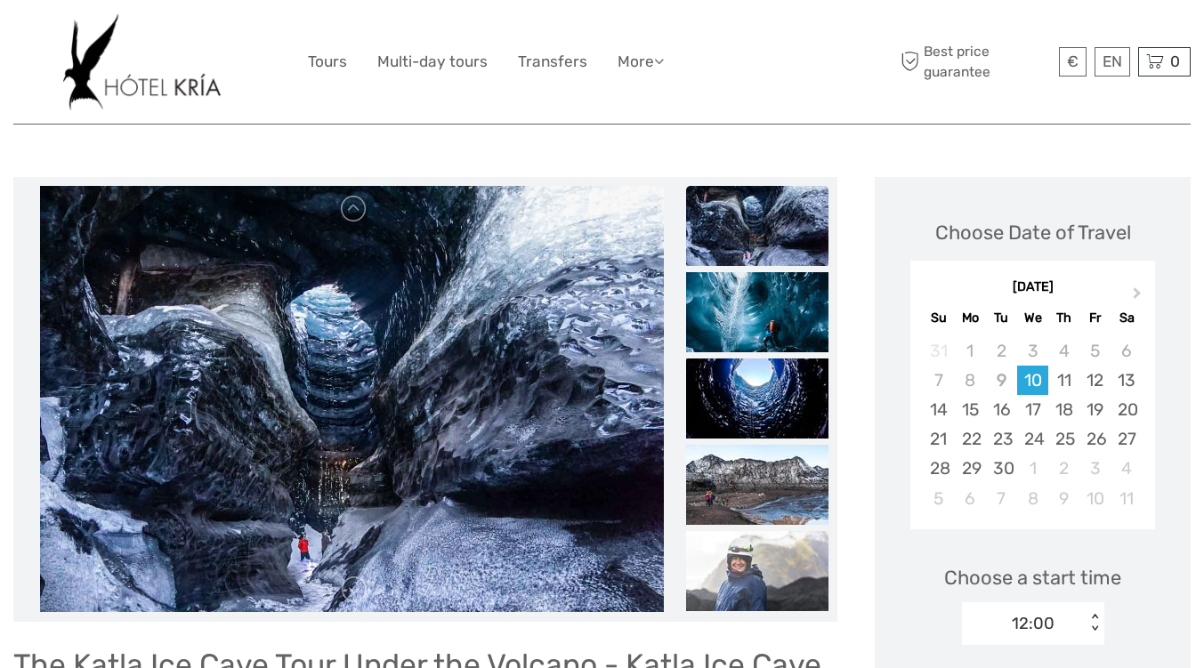
click at [561, 528] on img at bounding box center [352, 399] width 624 height 427
click at [758, 243] on img at bounding box center [757, 226] width 142 height 80
click at [351, 221] on link at bounding box center [354, 209] width 28 height 28
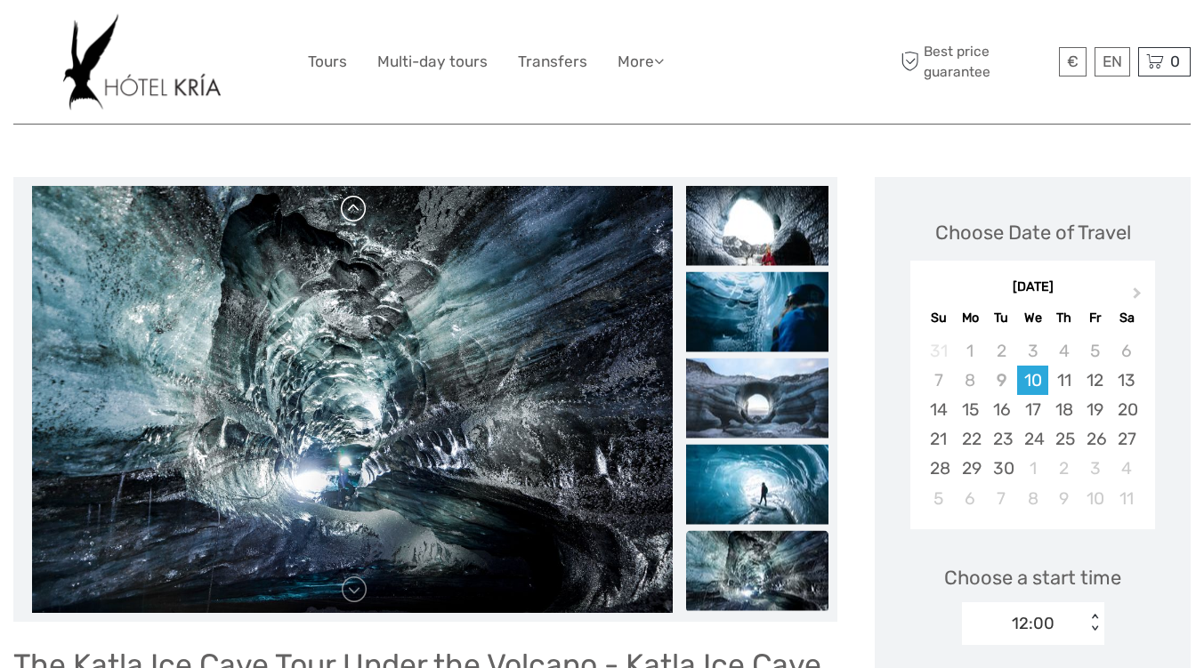
click at [351, 221] on link at bounding box center [354, 209] width 28 height 28
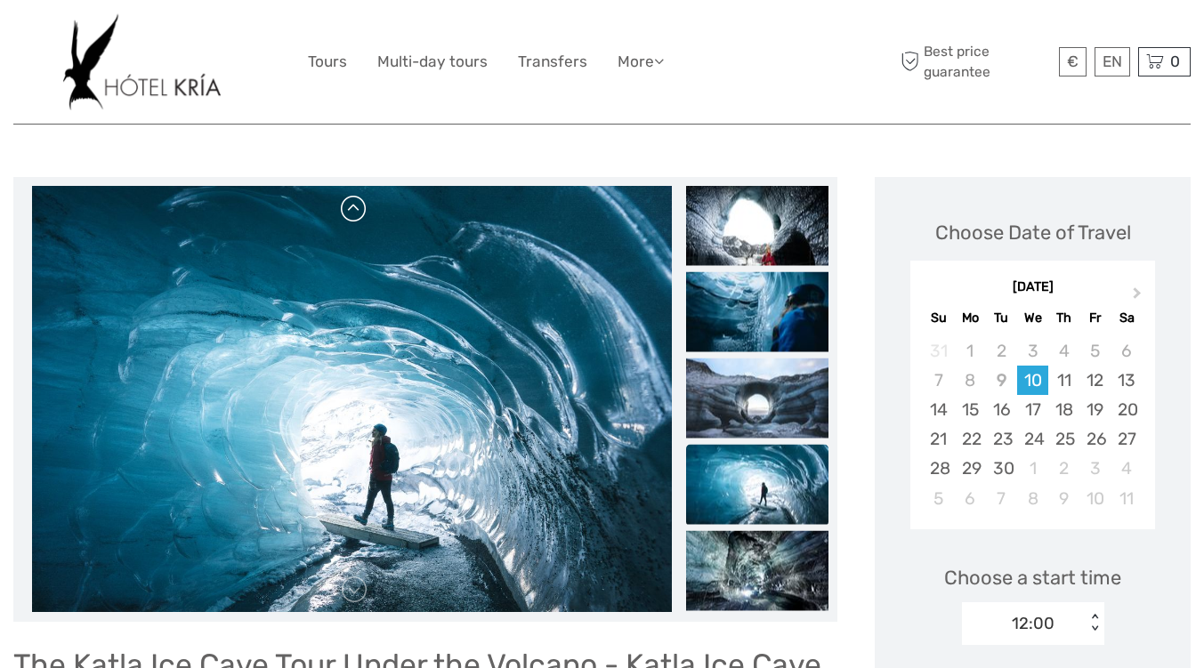
click at [351, 221] on link at bounding box center [354, 209] width 28 height 28
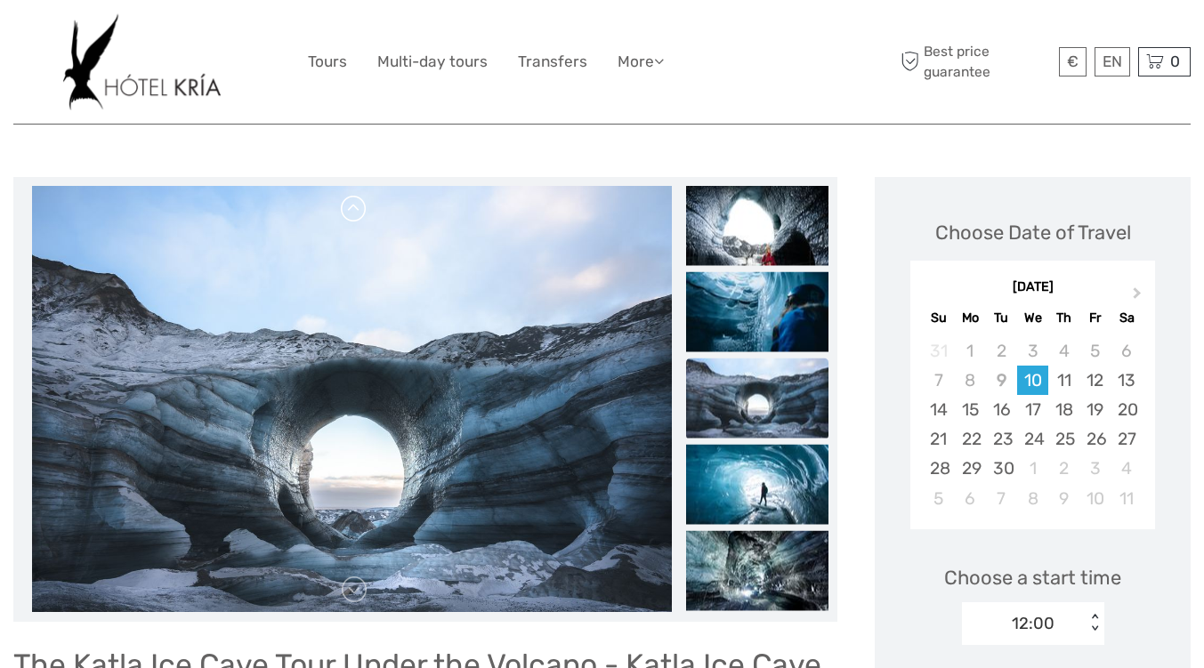
click at [354, 213] on link at bounding box center [354, 209] width 28 height 28
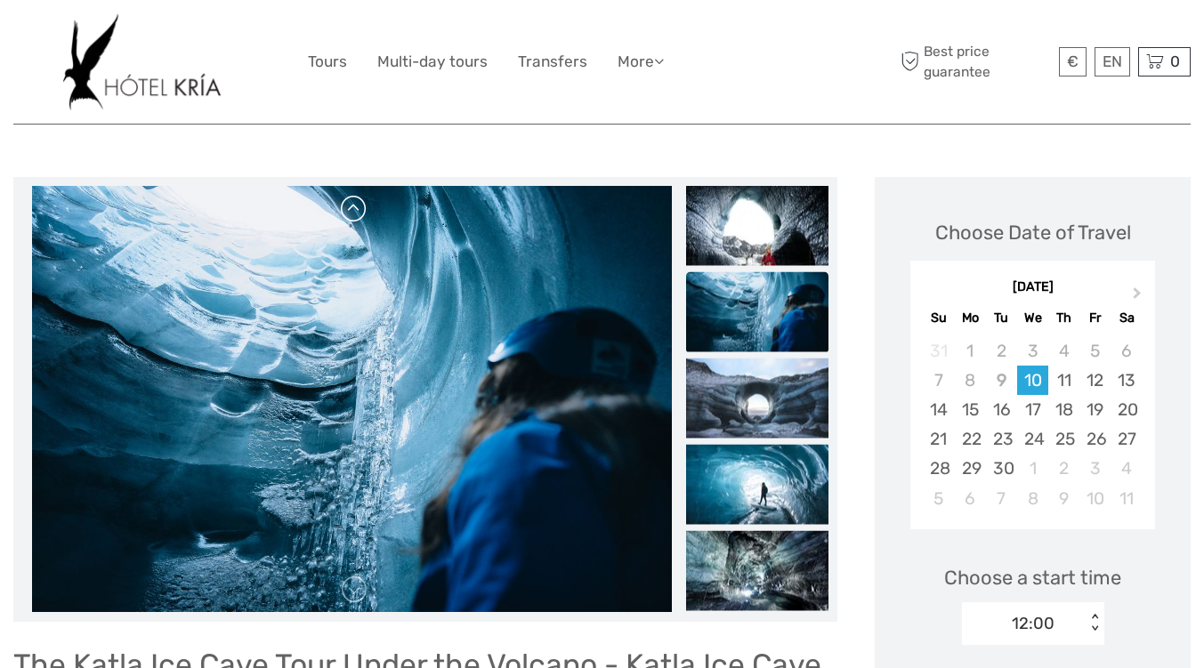
click at [354, 213] on link at bounding box center [354, 209] width 28 height 28
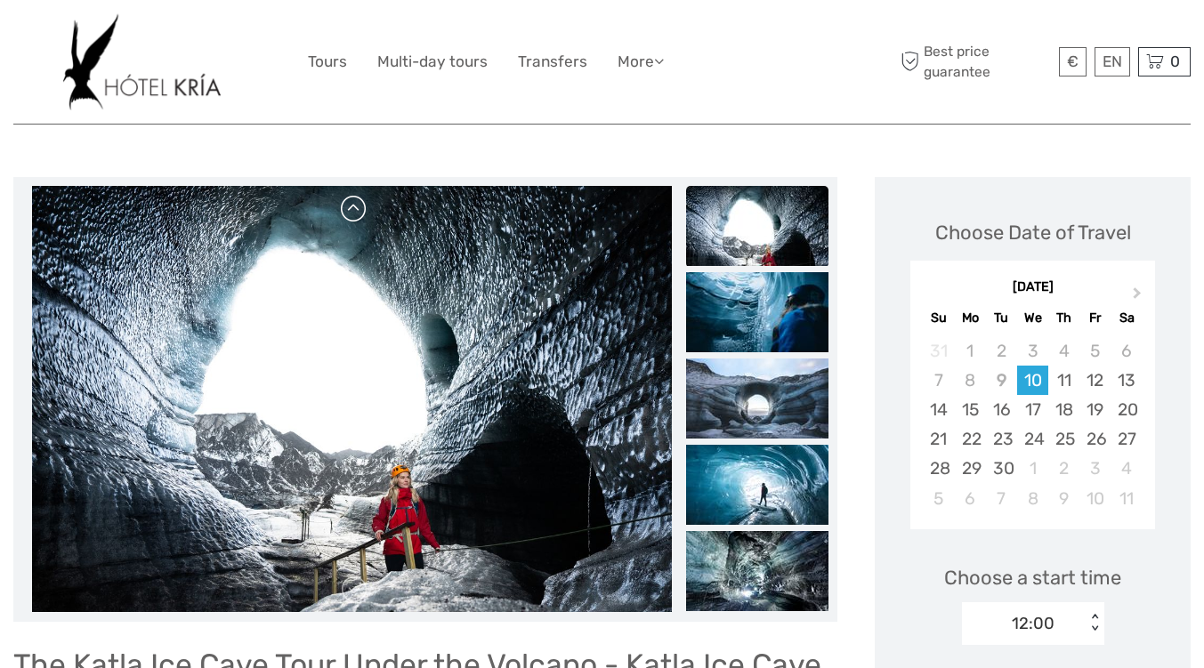
click at [354, 213] on link at bounding box center [354, 209] width 28 height 28
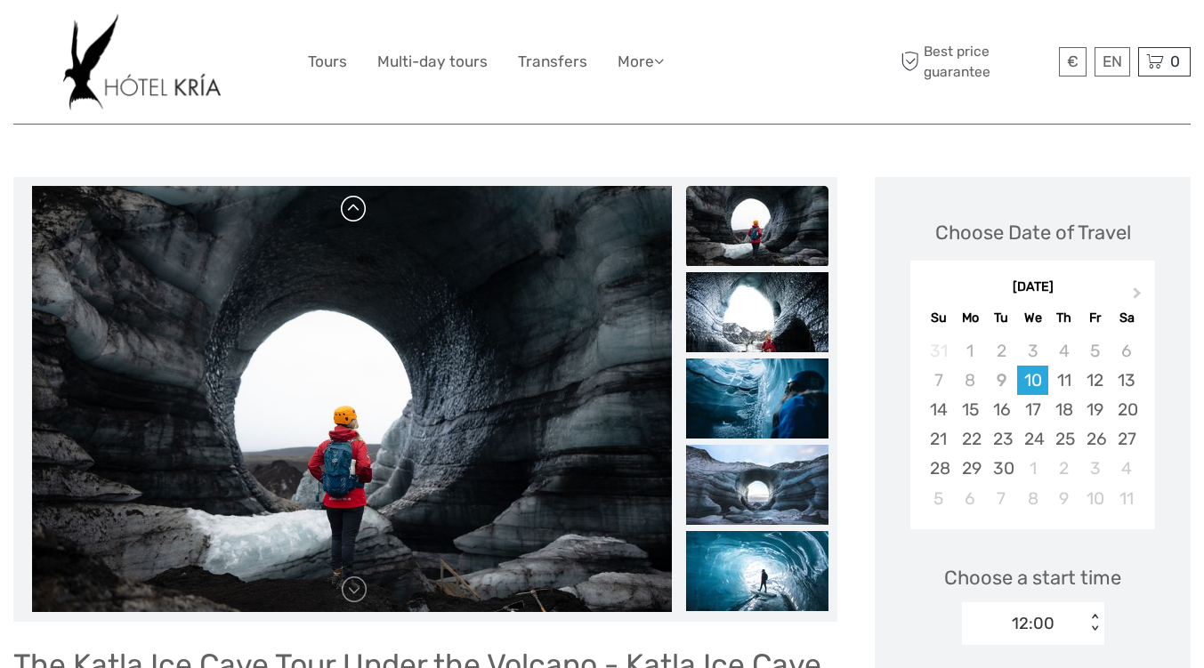
click at [354, 213] on link at bounding box center [354, 209] width 28 height 28
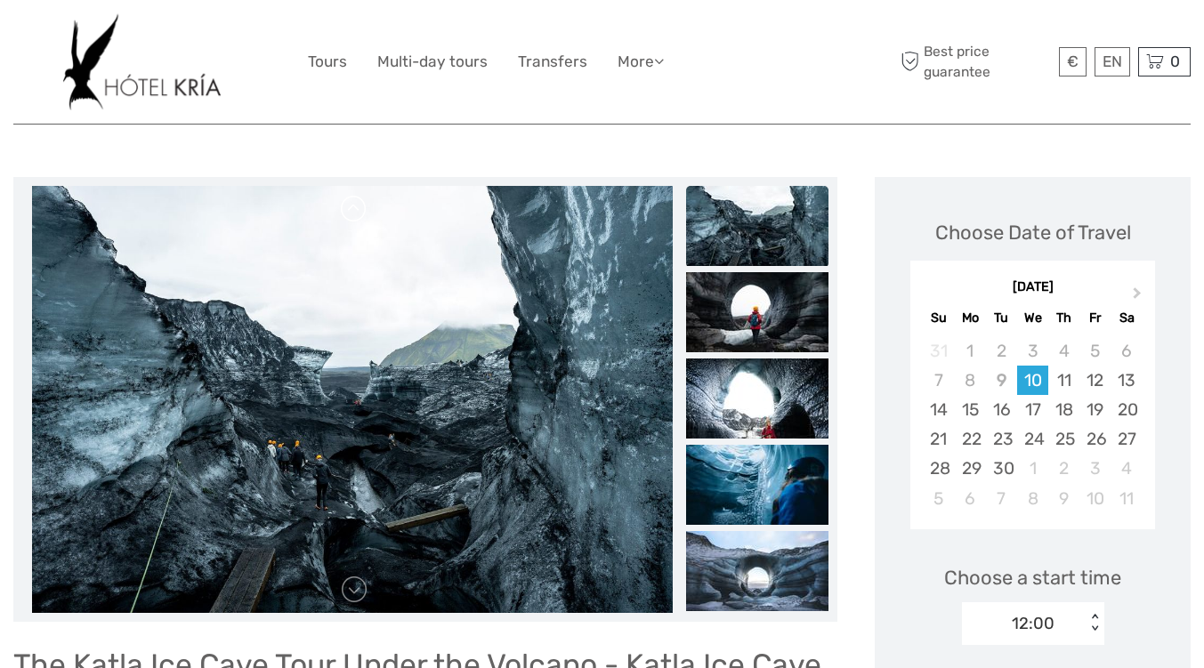
click at [354, 213] on link at bounding box center [354, 209] width 28 height 28
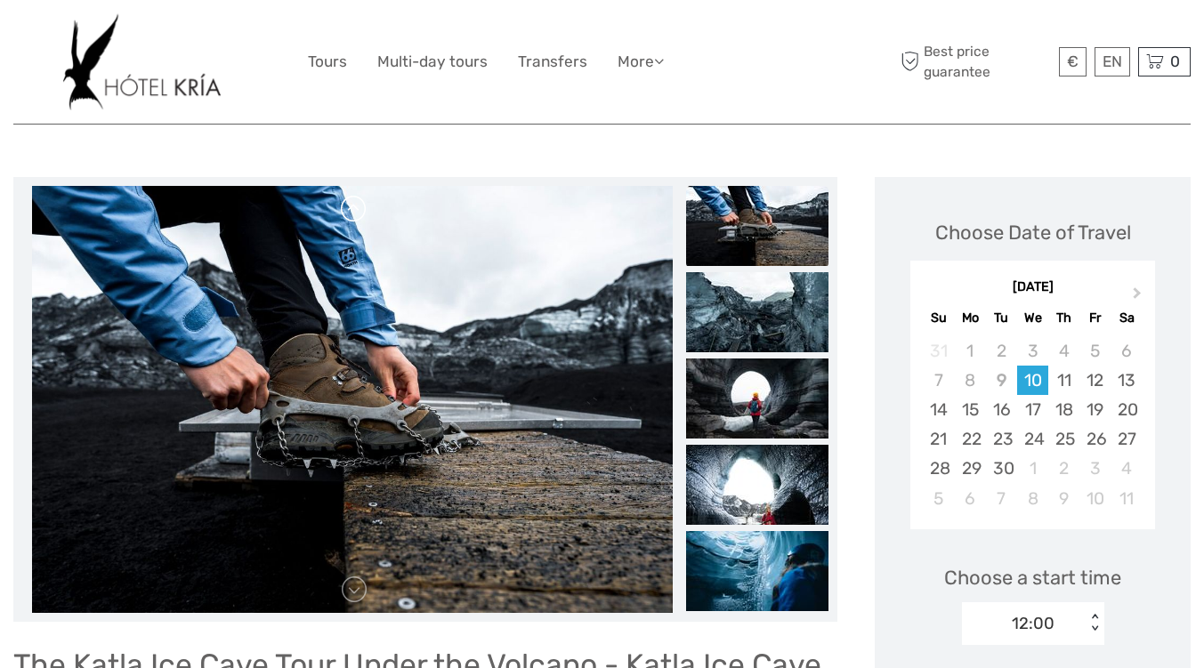
click at [354, 213] on link at bounding box center [354, 209] width 28 height 28
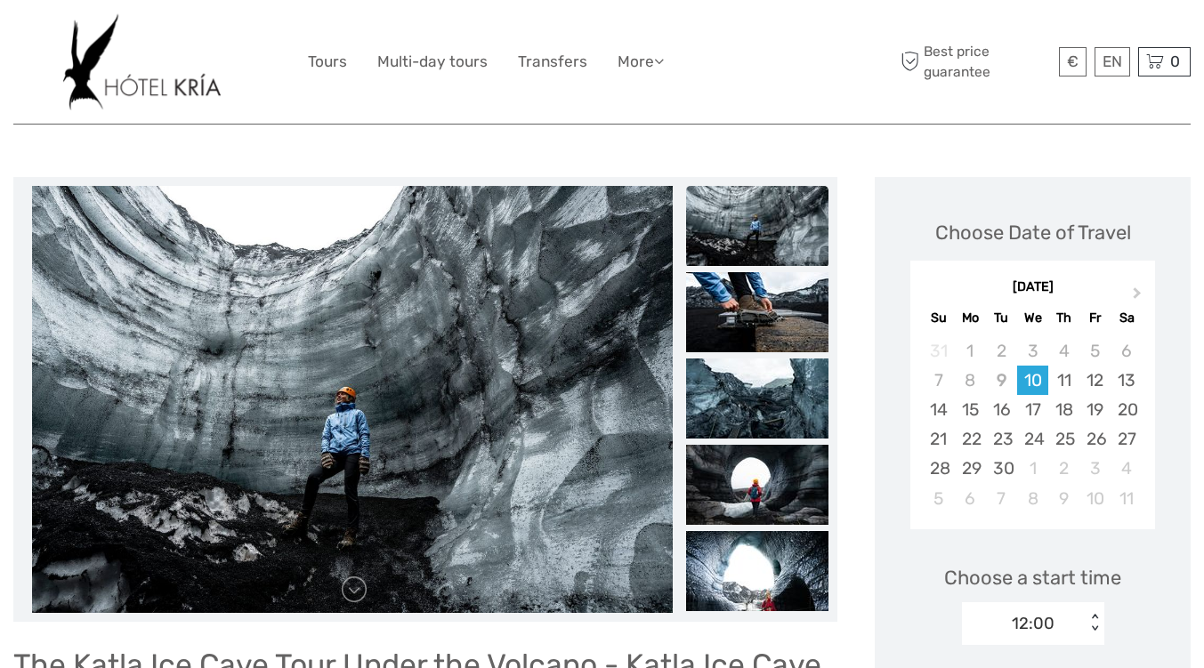
click at [354, 213] on link at bounding box center [354, 209] width 28 height 28
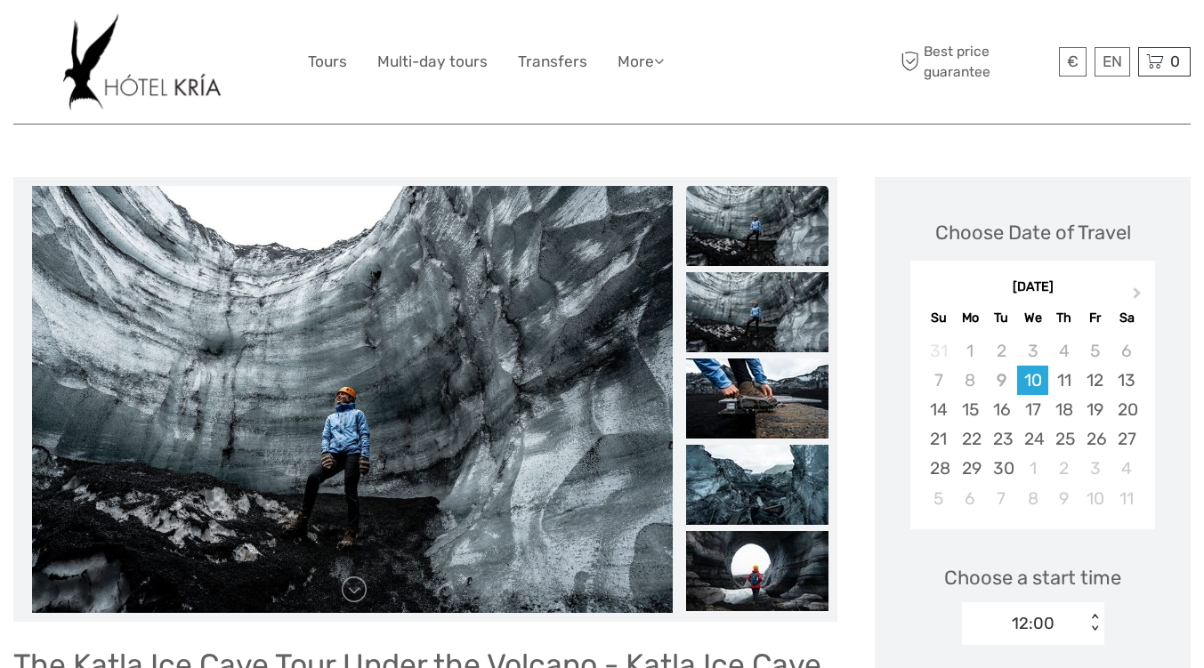
click at [354, 213] on link at bounding box center [354, 209] width 28 height 28
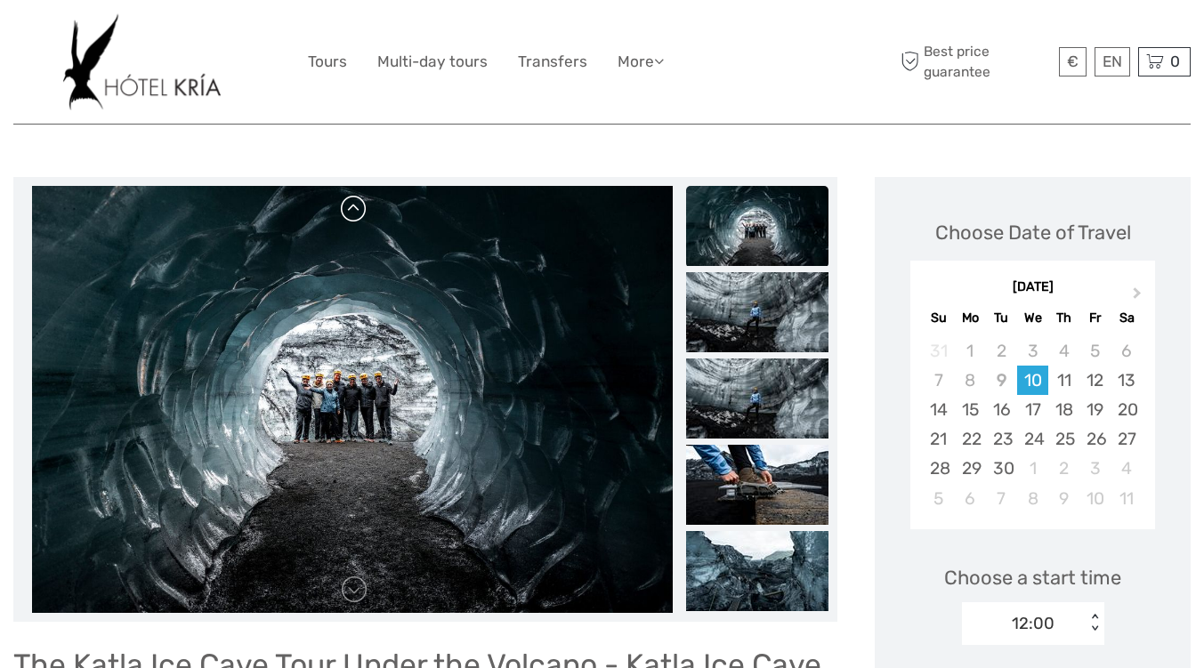
click at [354, 213] on link at bounding box center [354, 209] width 28 height 28
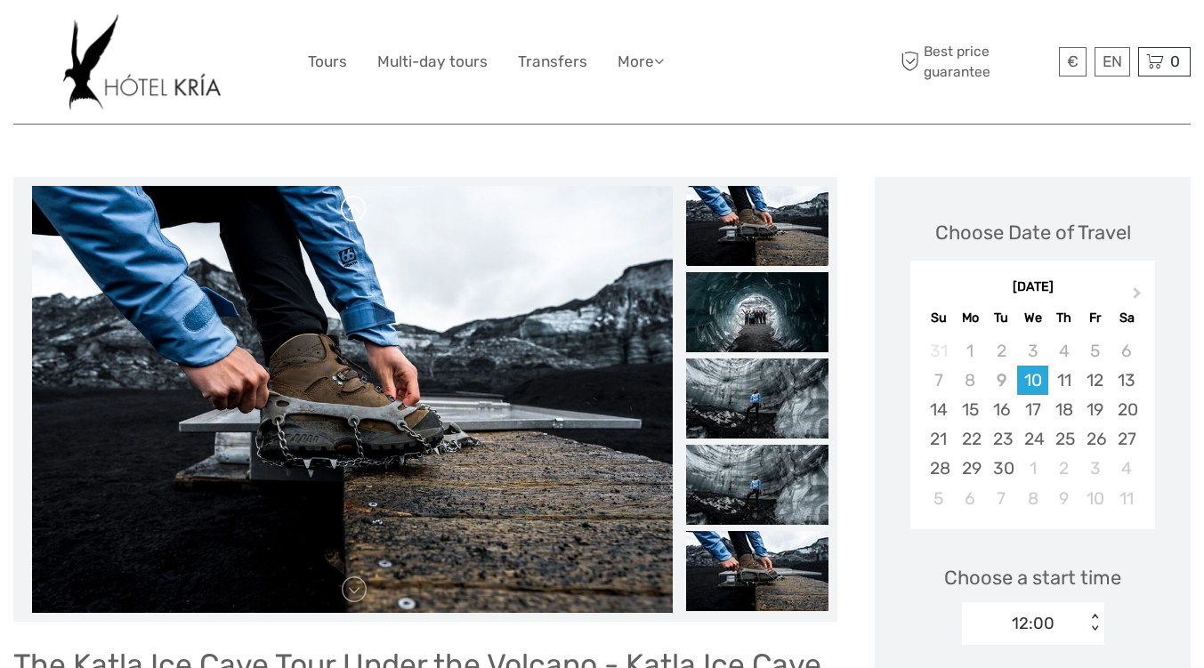
click at [354, 213] on link at bounding box center [354, 209] width 28 height 28
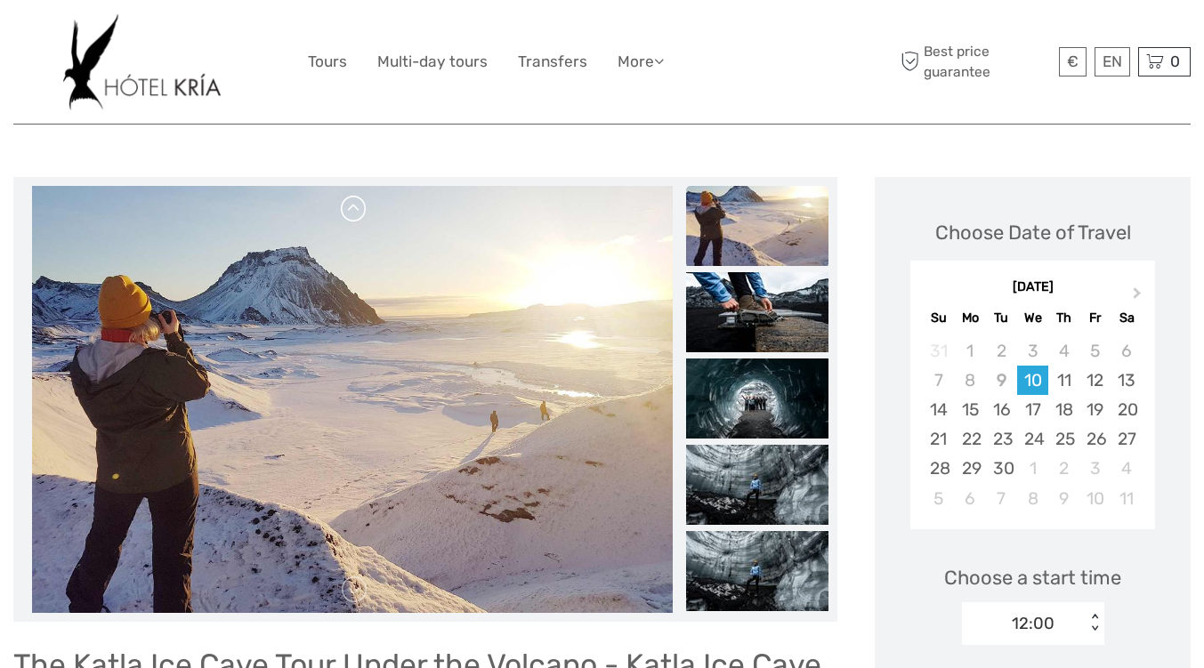
click at [354, 213] on link at bounding box center [354, 209] width 28 height 28
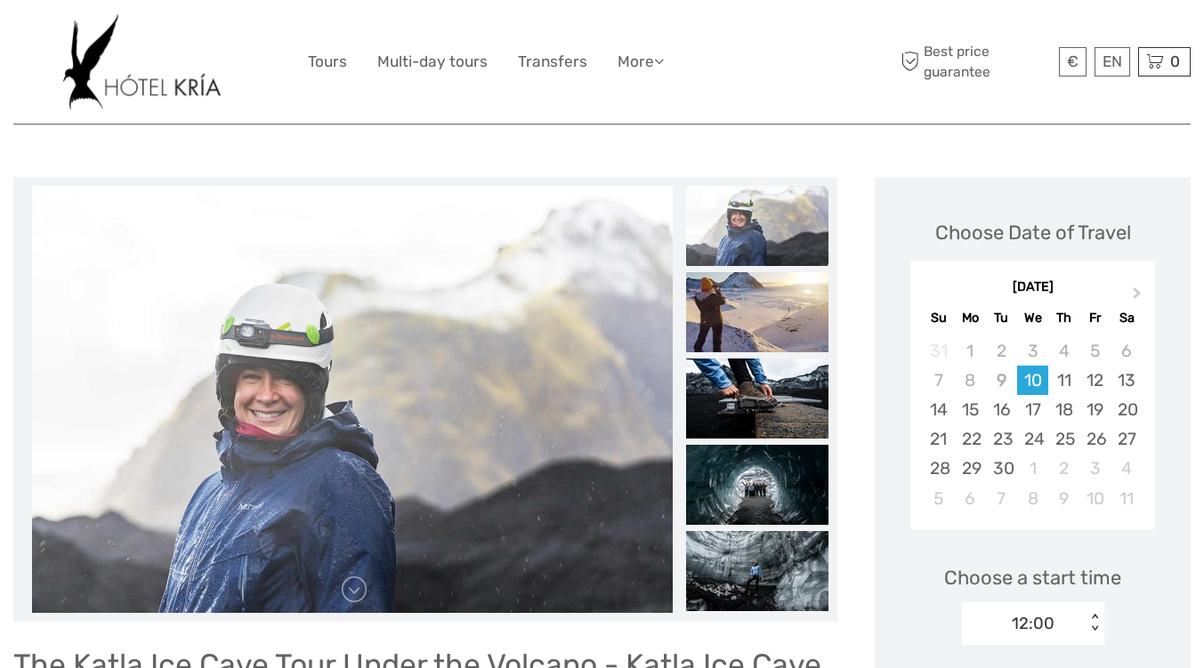
click at [354, 213] on link at bounding box center [354, 209] width 28 height 28
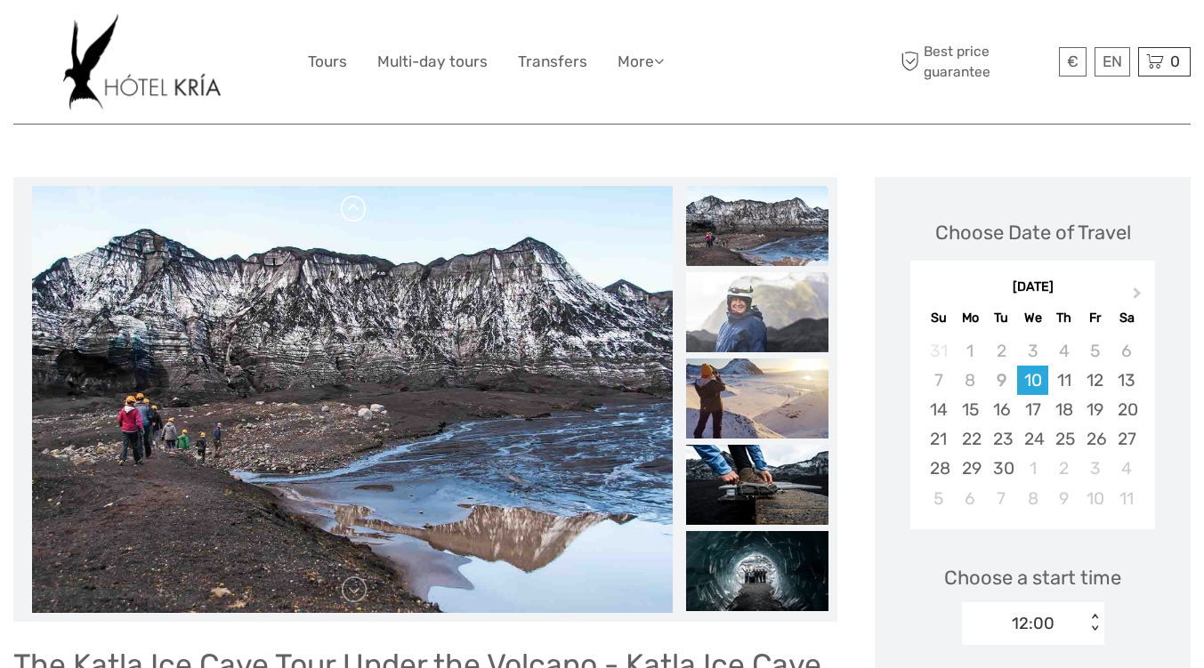
click at [354, 213] on link at bounding box center [354, 209] width 28 height 28
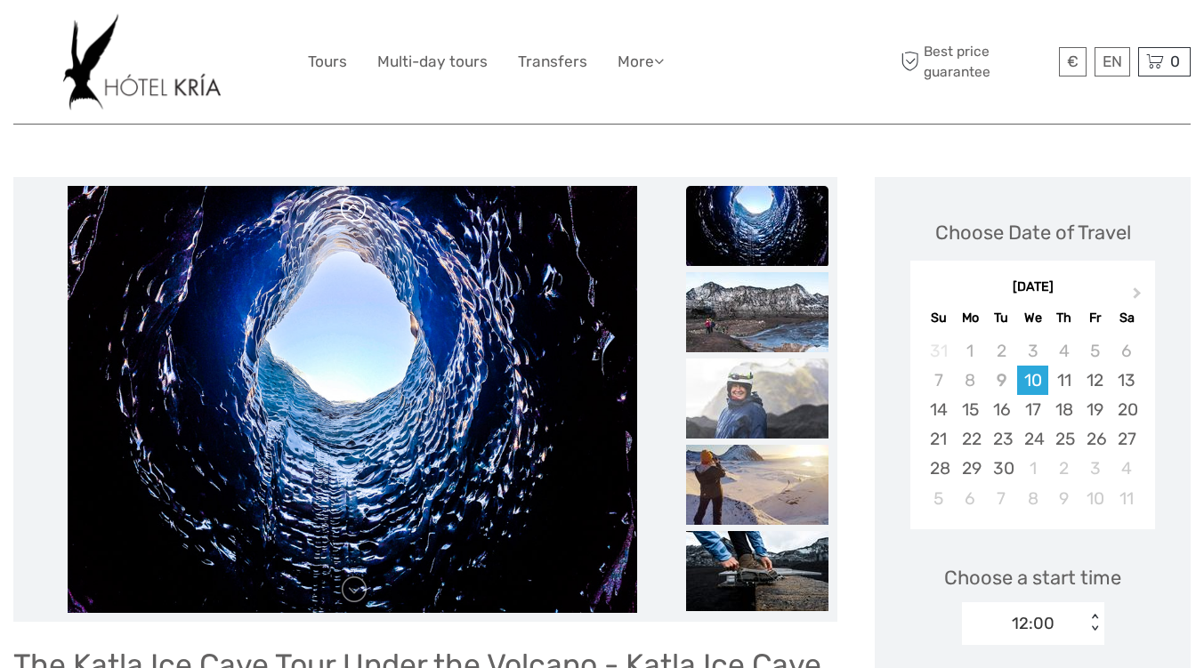
click at [354, 213] on link at bounding box center [354, 209] width 28 height 28
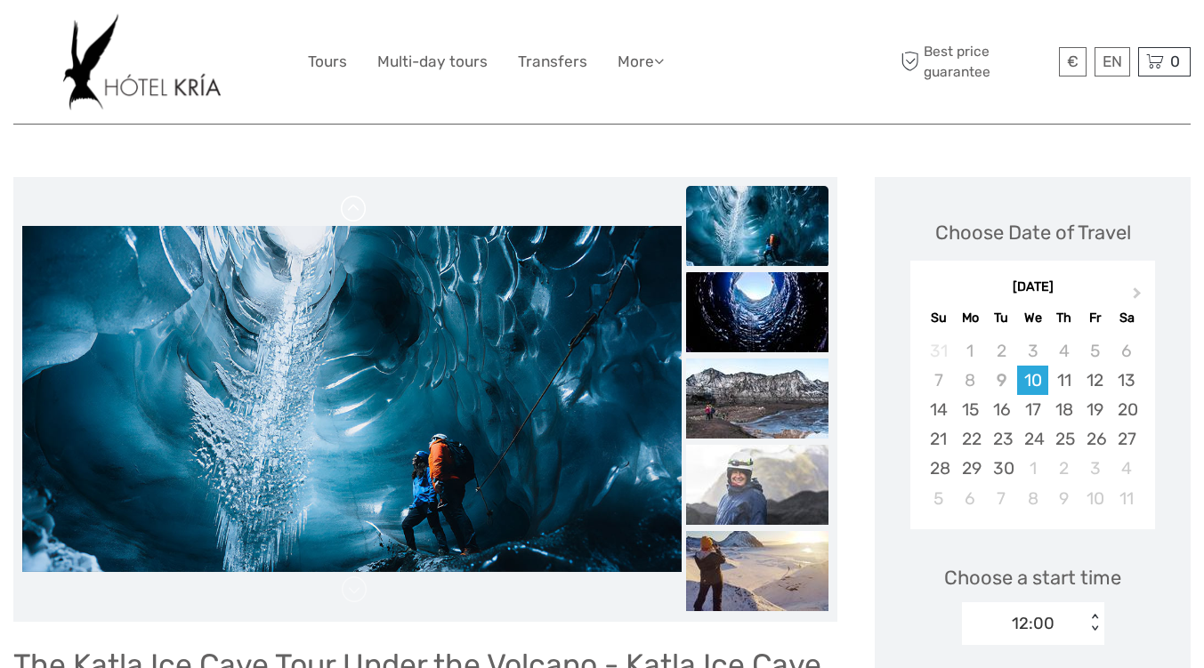
click at [354, 213] on link at bounding box center [354, 209] width 28 height 28
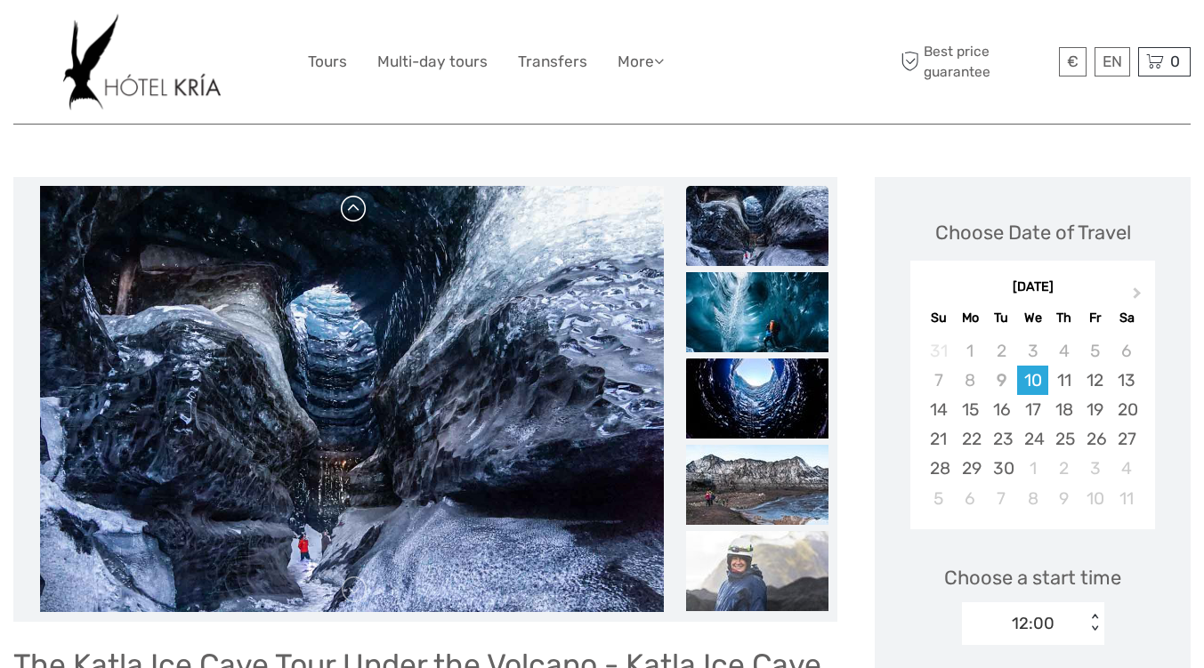
click at [354, 213] on link at bounding box center [354, 209] width 28 height 28
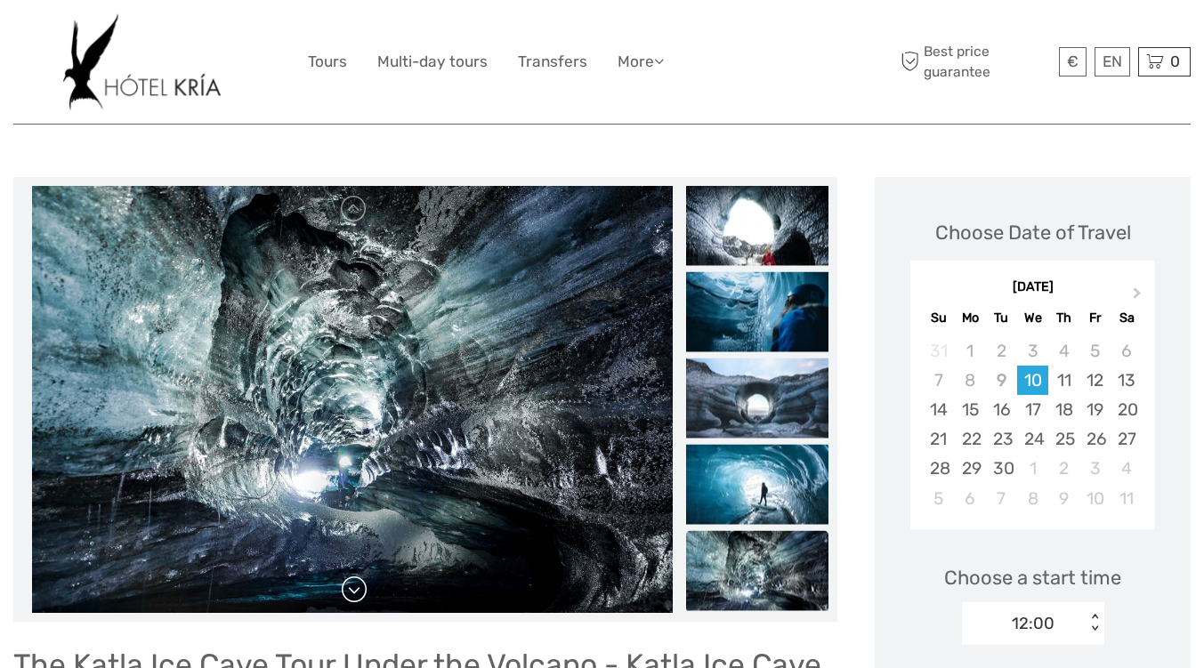
click at [354, 593] on link at bounding box center [354, 590] width 28 height 28
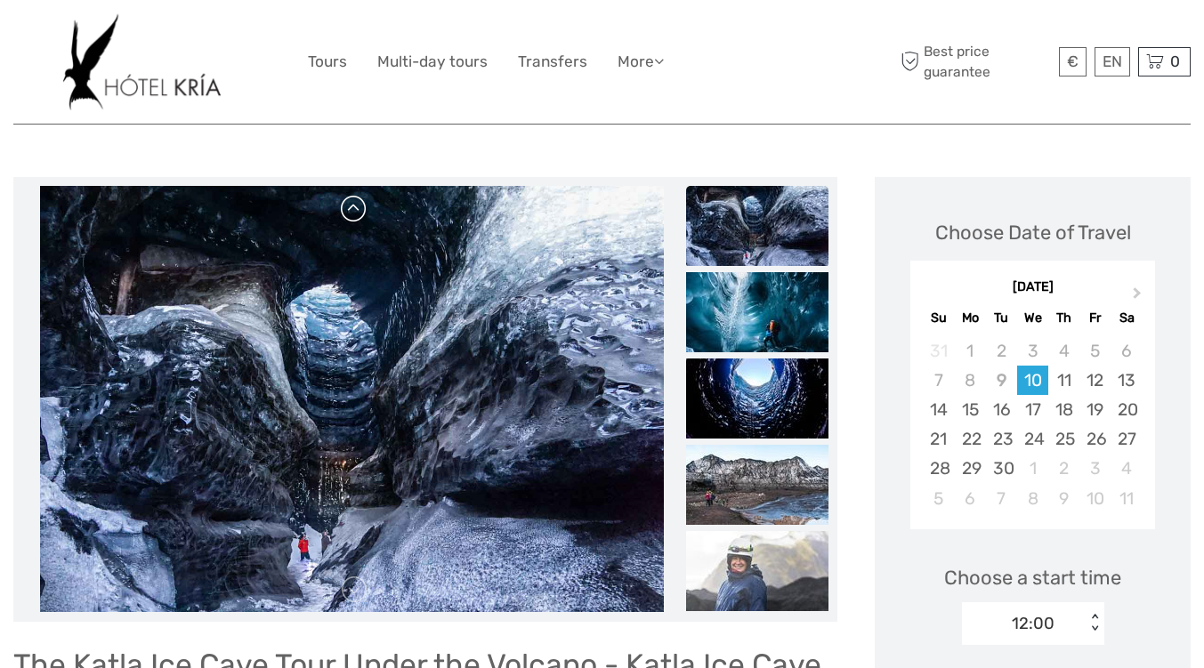
click at [361, 218] on link at bounding box center [354, 209] width 28 height 28
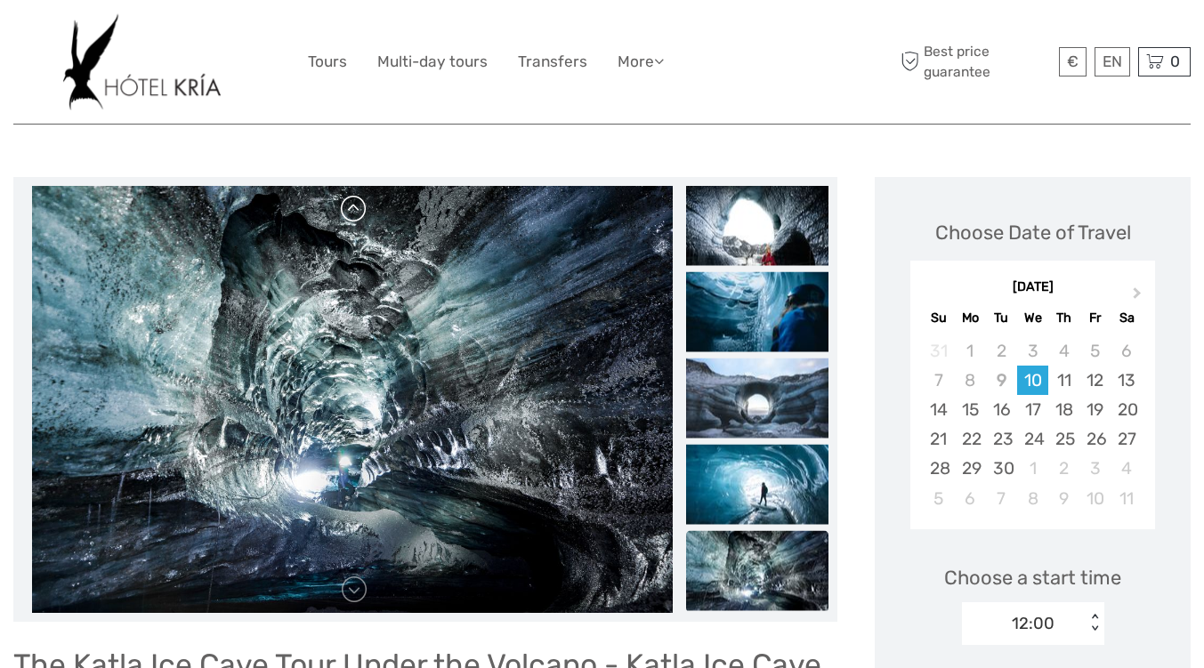
click at [361, 218] on link at bounding box center [354, 209] width 28 height 28
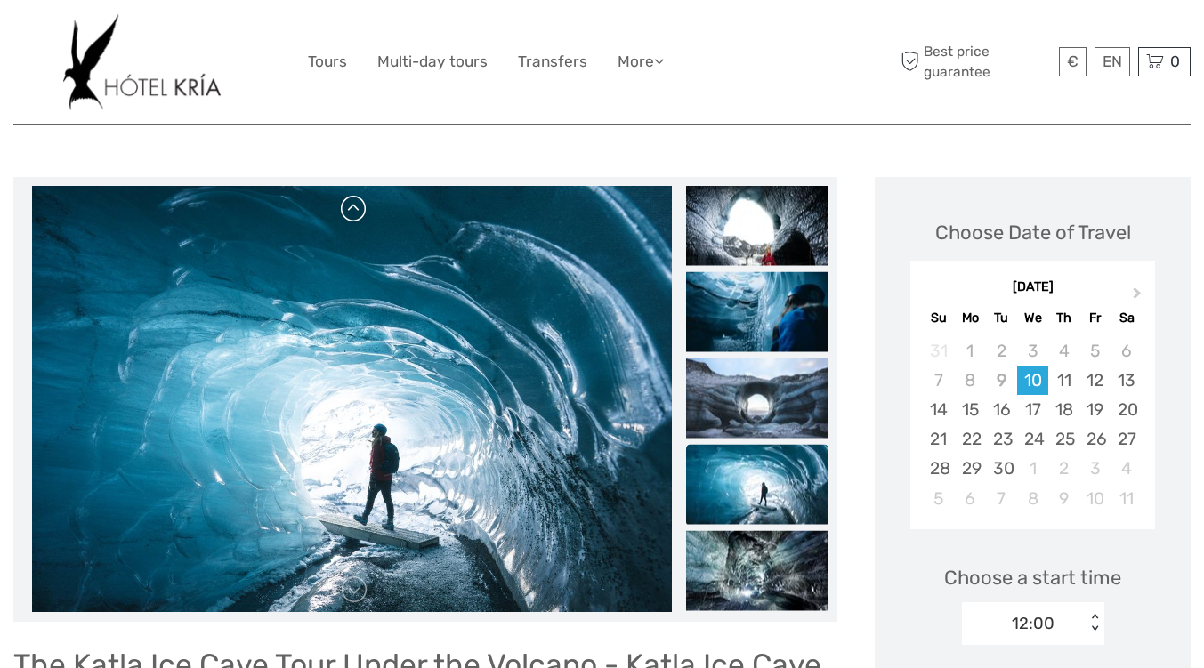
click at [361, 218] on link at bounding box center [354, 209] width 28 height 28
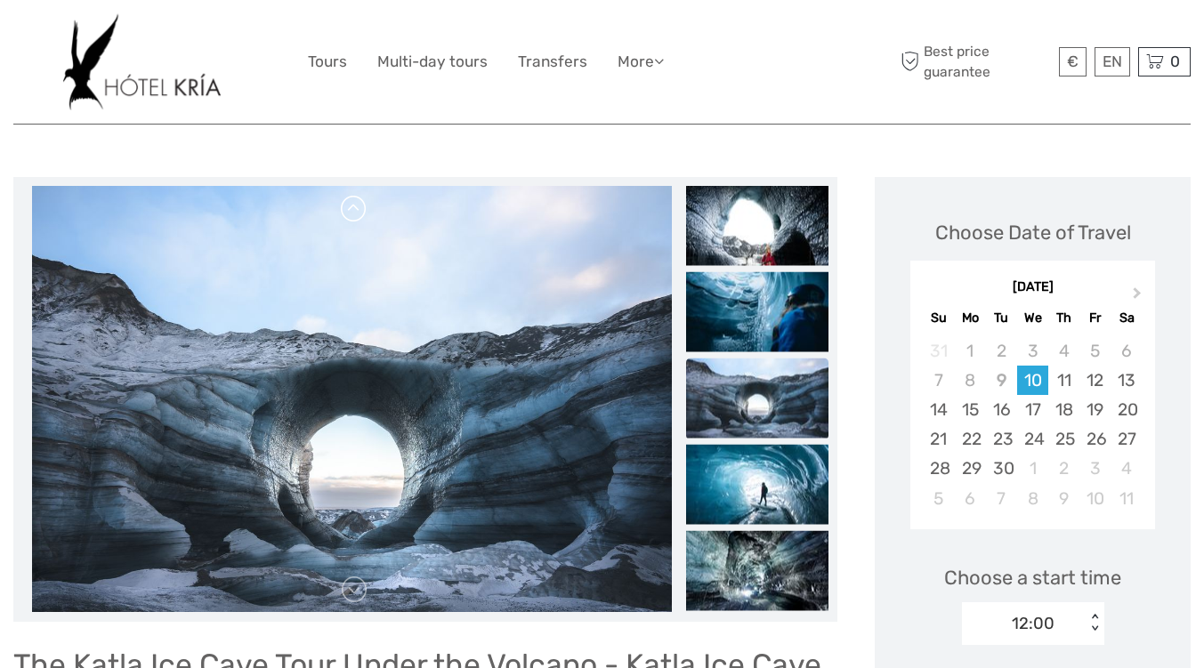
click at [361, 218] on link at bounding box center [354, 209] width 28 height 28
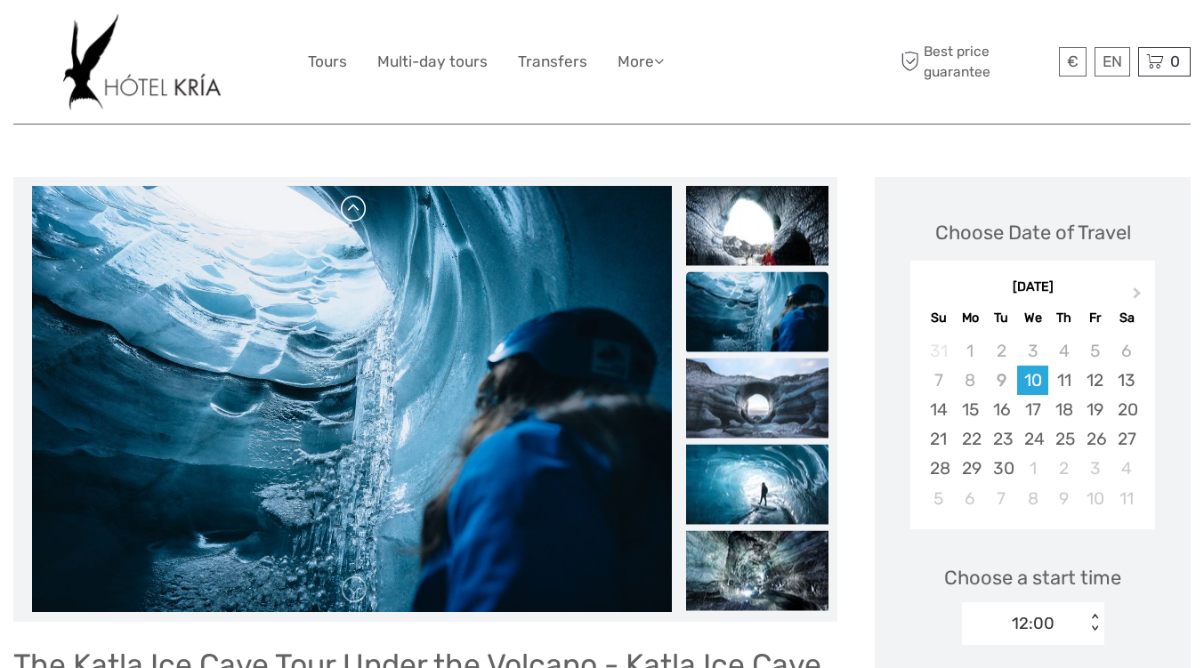
click at [361, 218] on link at bounding box center [354, 209] width 28 height 28
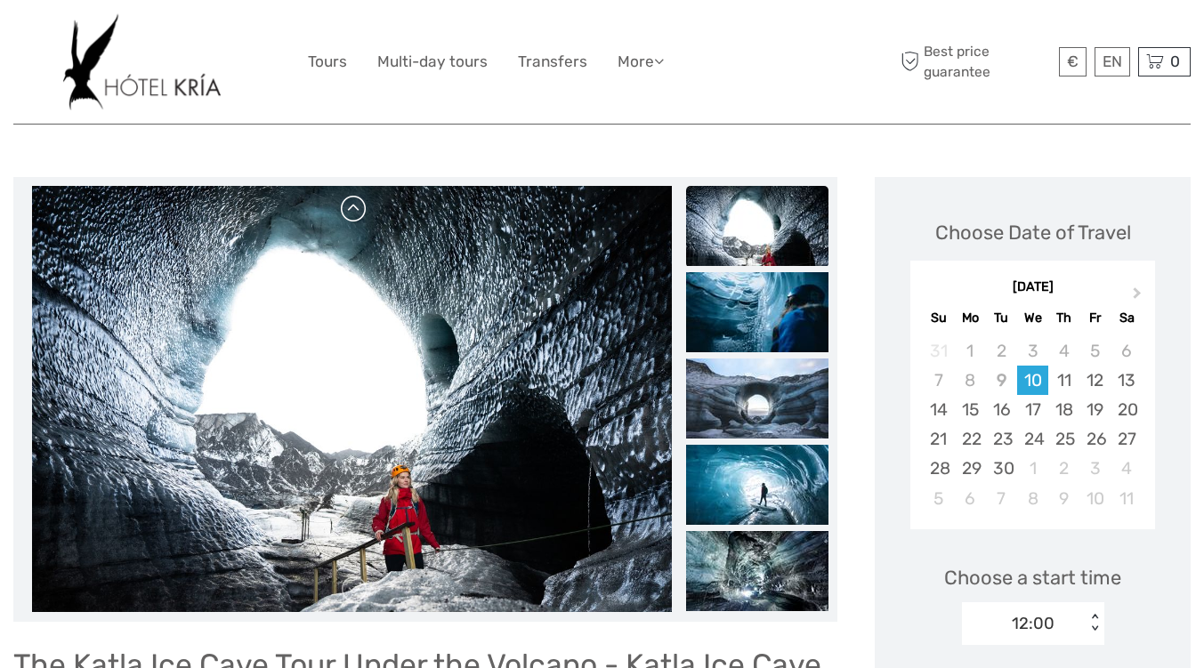
click at [361, 218] on link at bounding box center [354, 209] width 28 height 28
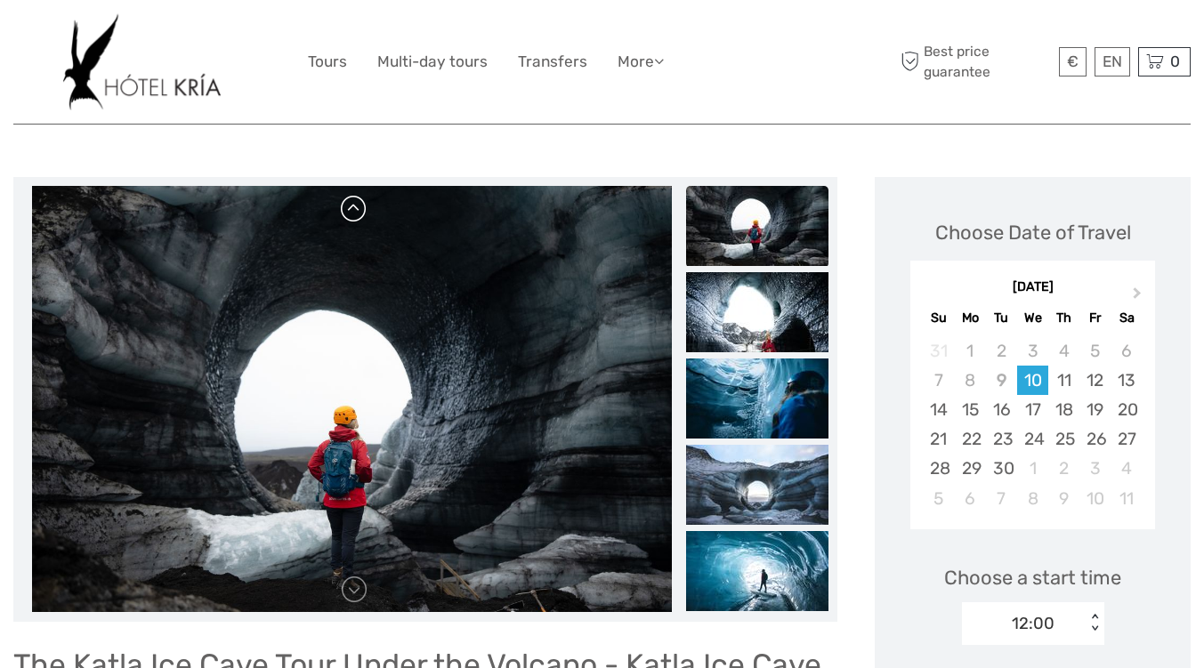
click at [361, 218] on link at bounding box center [354, 209] width 28 height 28
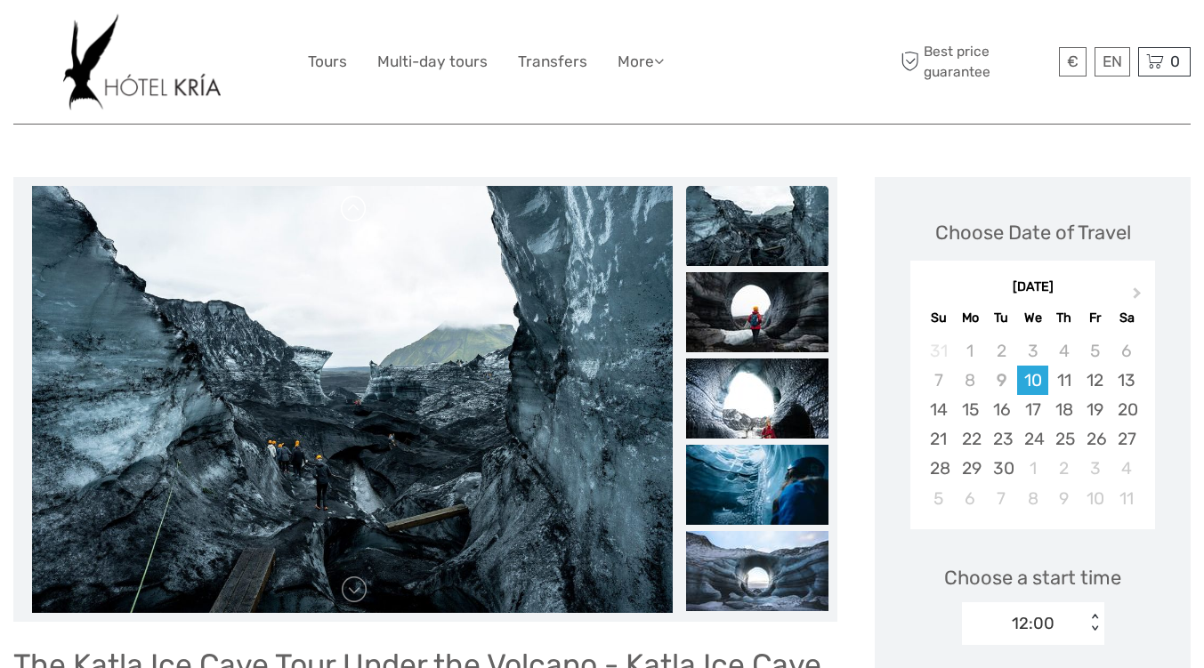
click at [361, 218] on link at bounding box center [354, 209] width 28 height 28
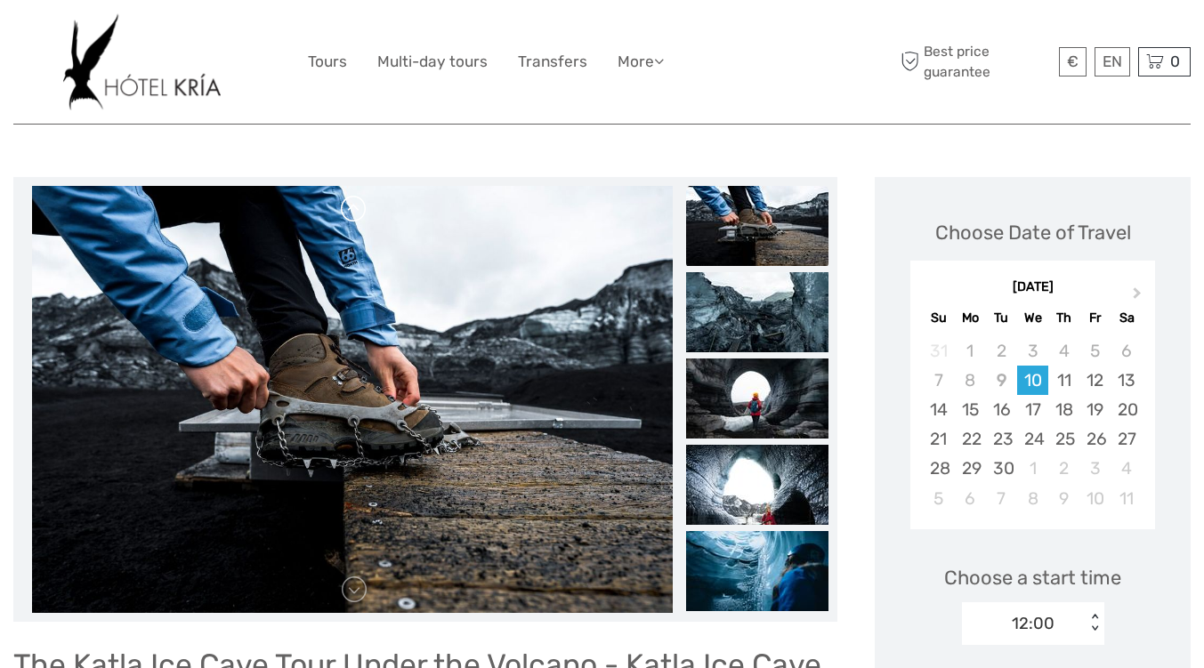
click at [361, 218] on link at bounding box center [354, 209] width 28 height 28
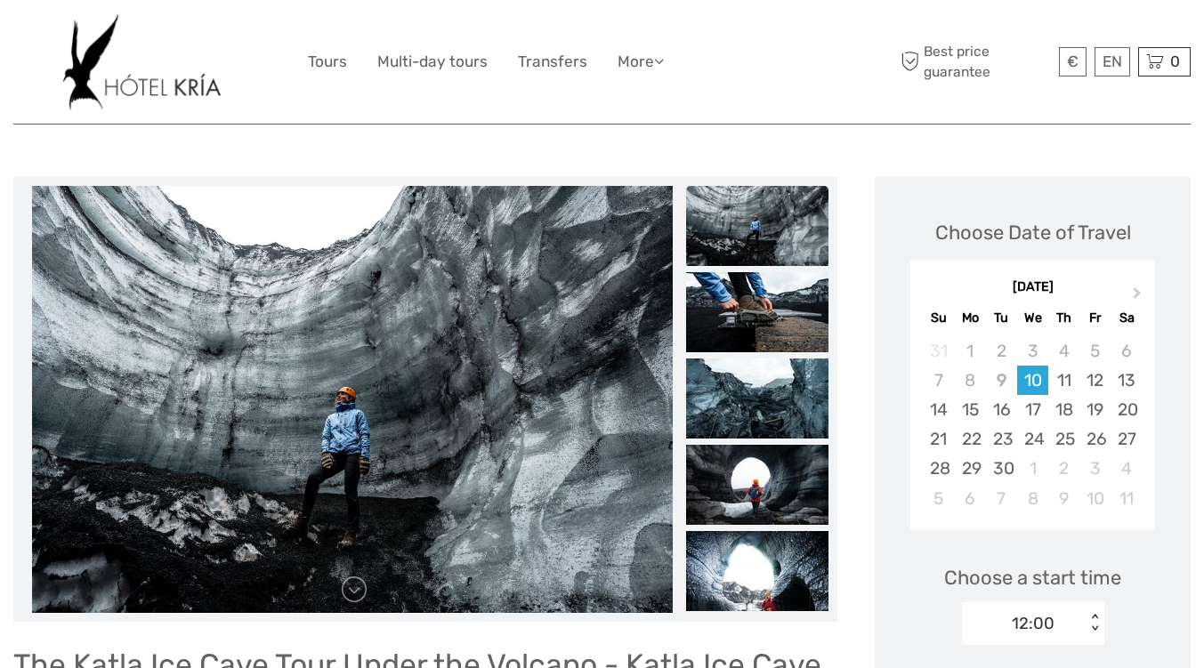
click at [361, 218] on link at bounding box center [354, 209] width 28 height 28
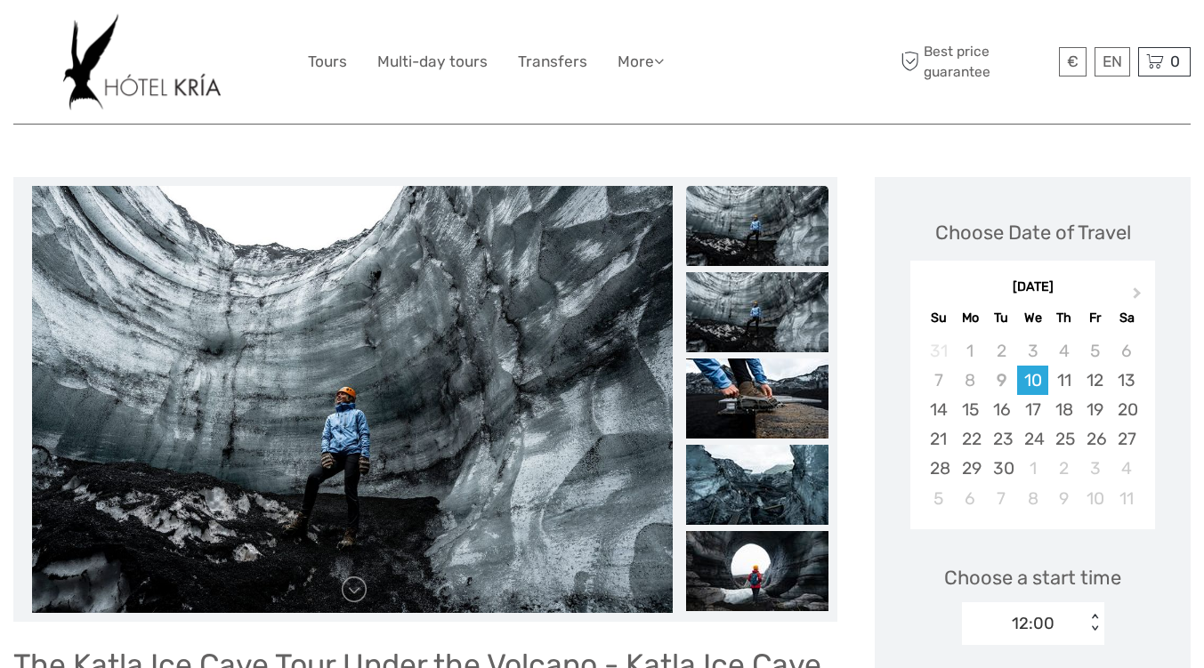
click at [361, 218] on link at bounding box center [354, 209] width 28 height 28
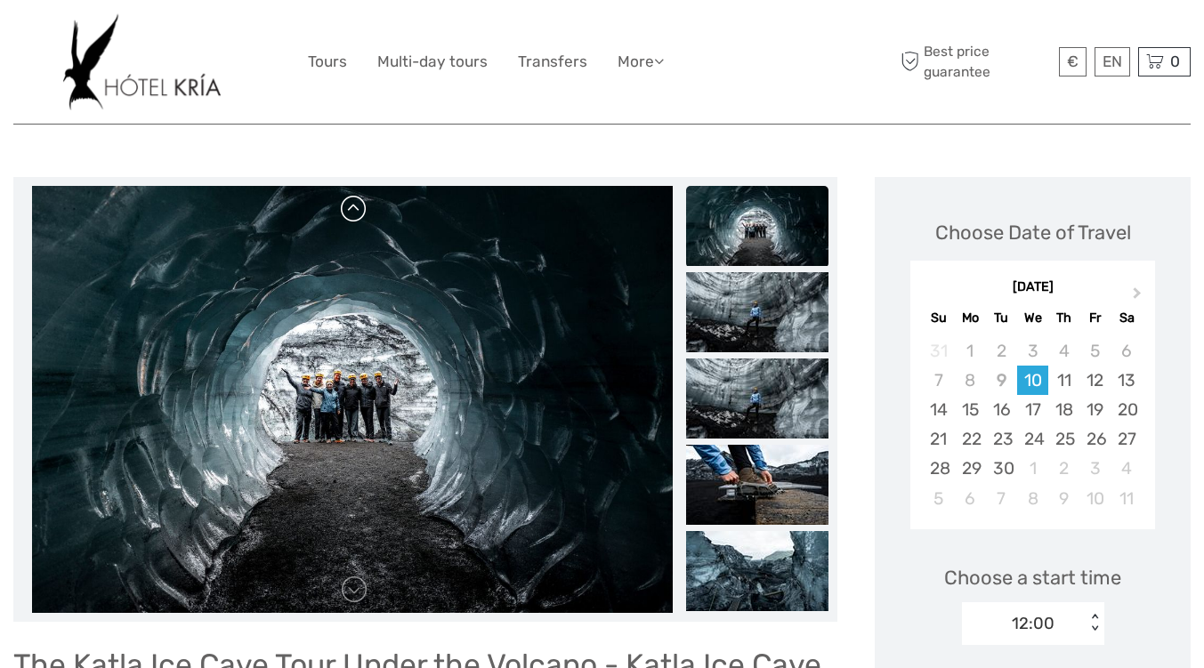
click at [361, 218] on link at bounding box center [354, 209] width 28 height 28
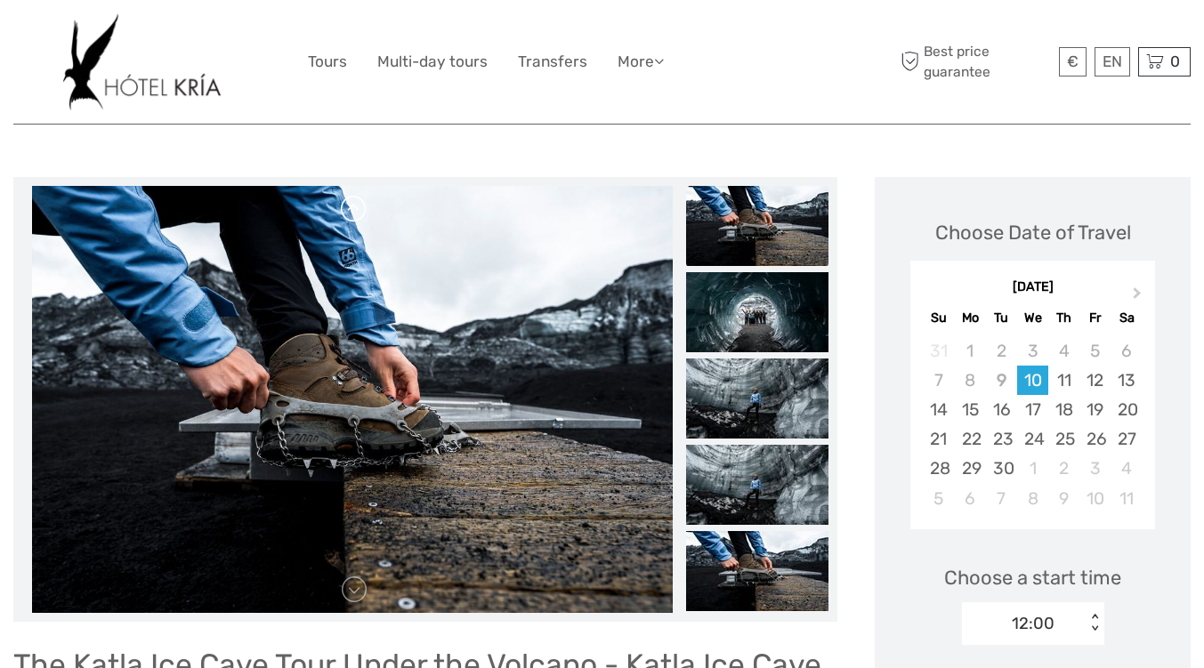
click at [361, 218] on link at bounding box center [354, 209] width 28 height 28
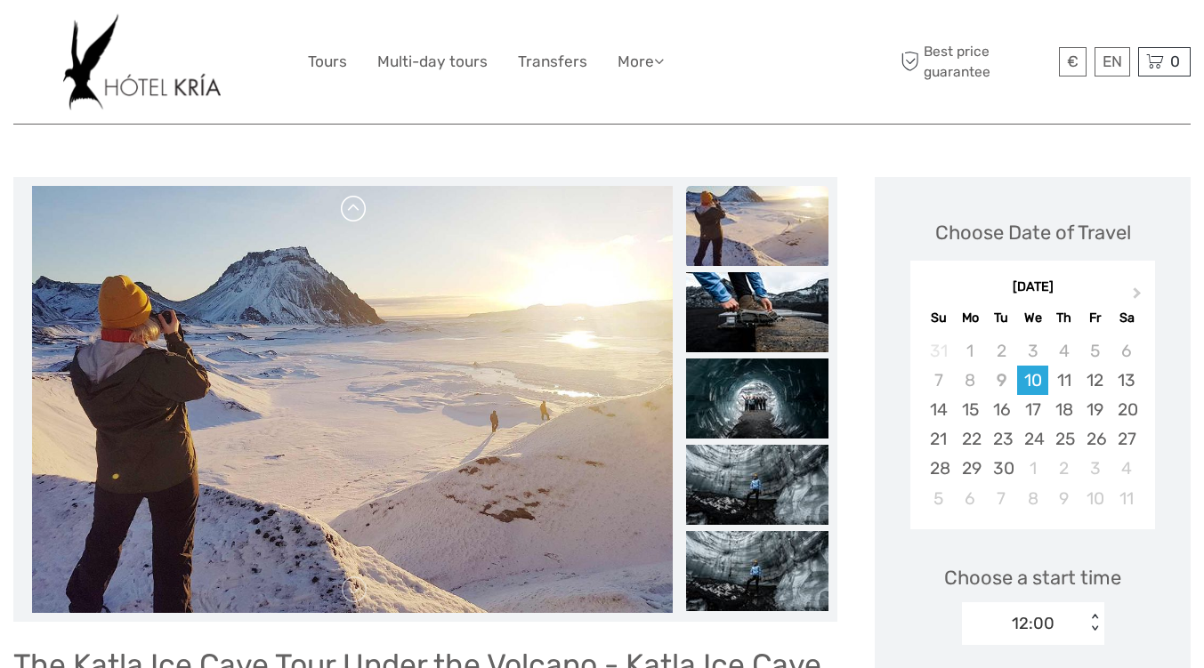
click at [361, 218] on link at bounding box center [354, 209] width 28 height 28
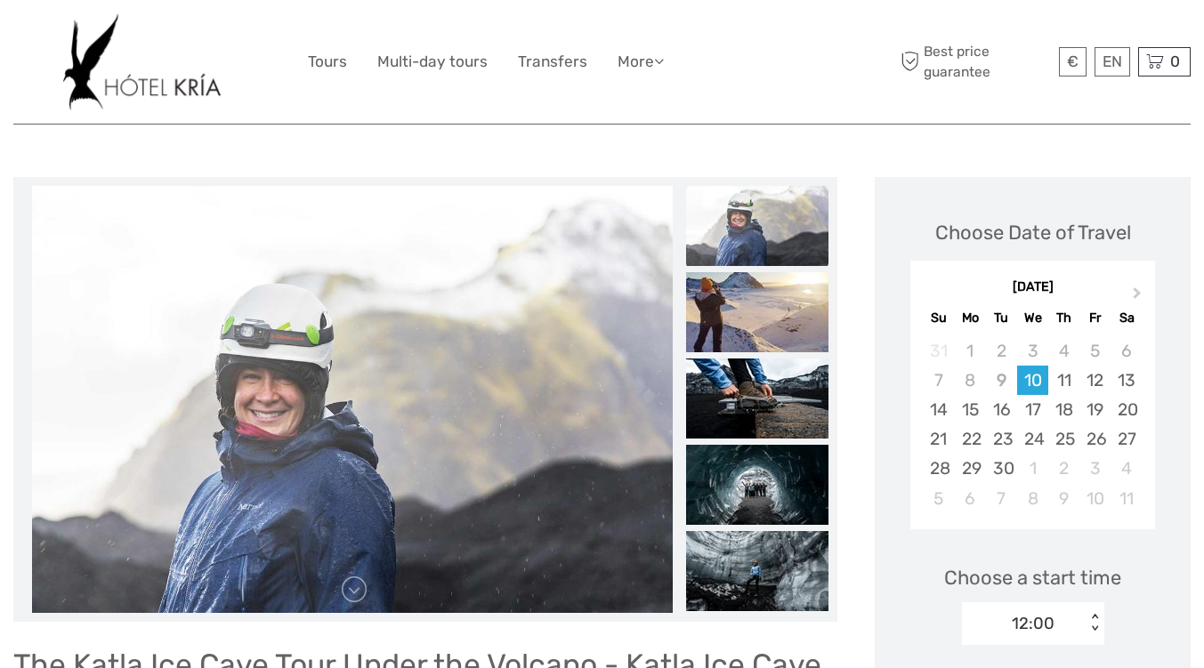
click at [361, 218] on link at bounding box center [354, 209] width 28 height 28
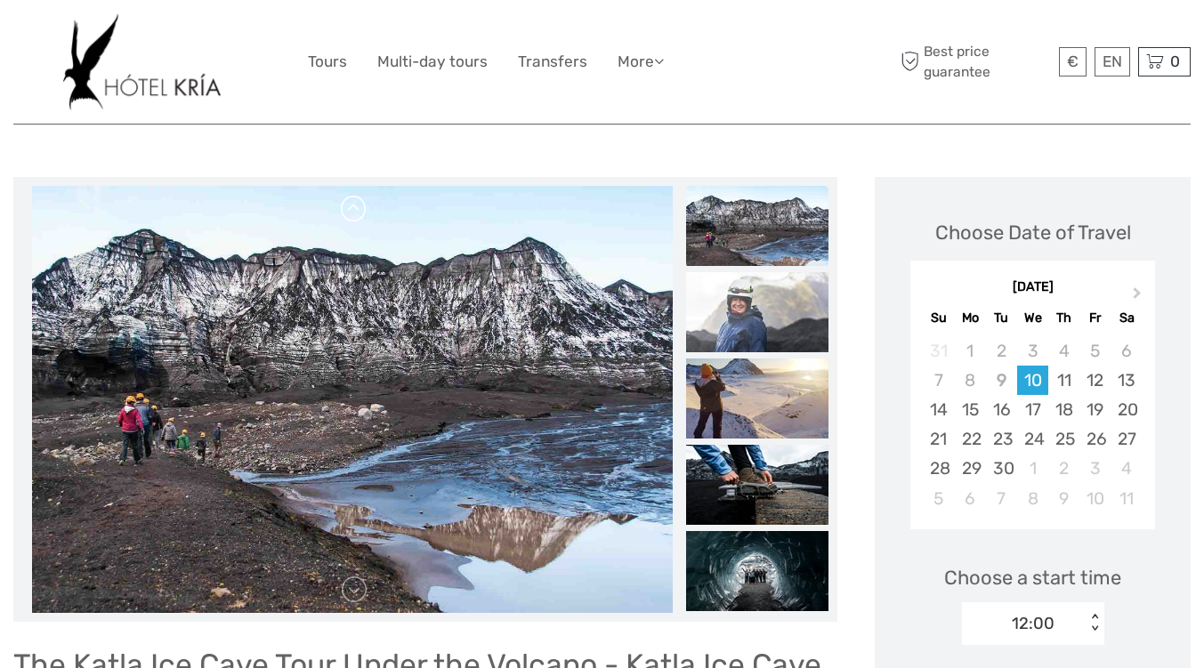
click at [361, 218] on link at bounding box center [354, 209] width 28 height 28
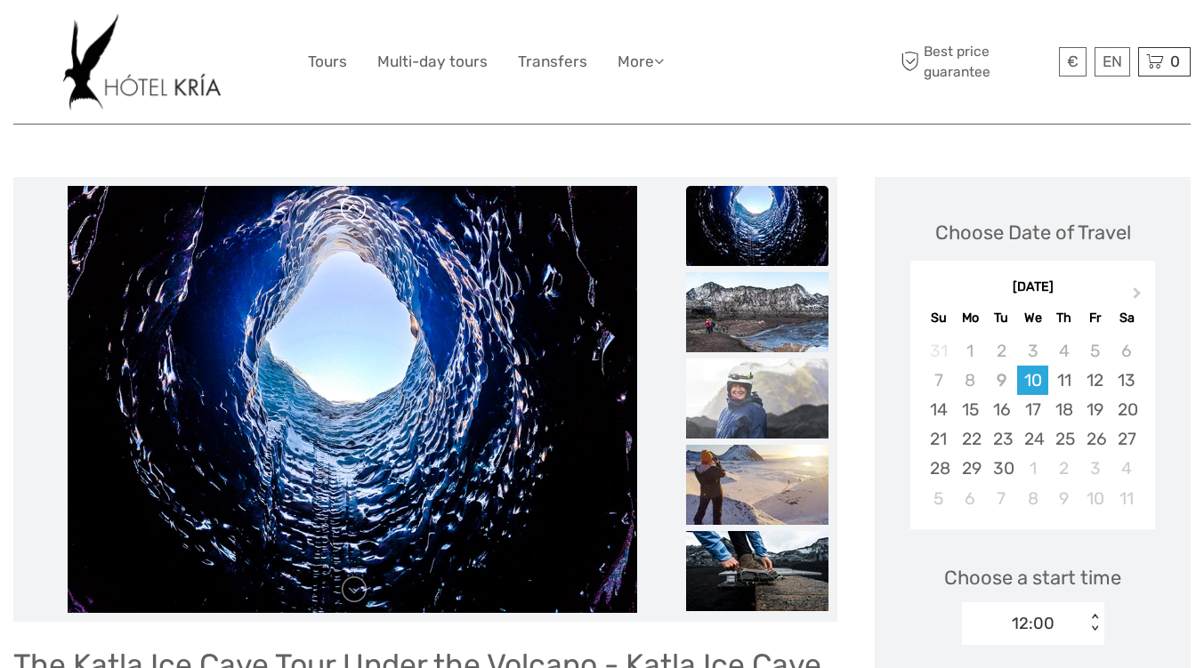
click at [361, 218] on link at bounding box center [354, 209] width 28 height 28
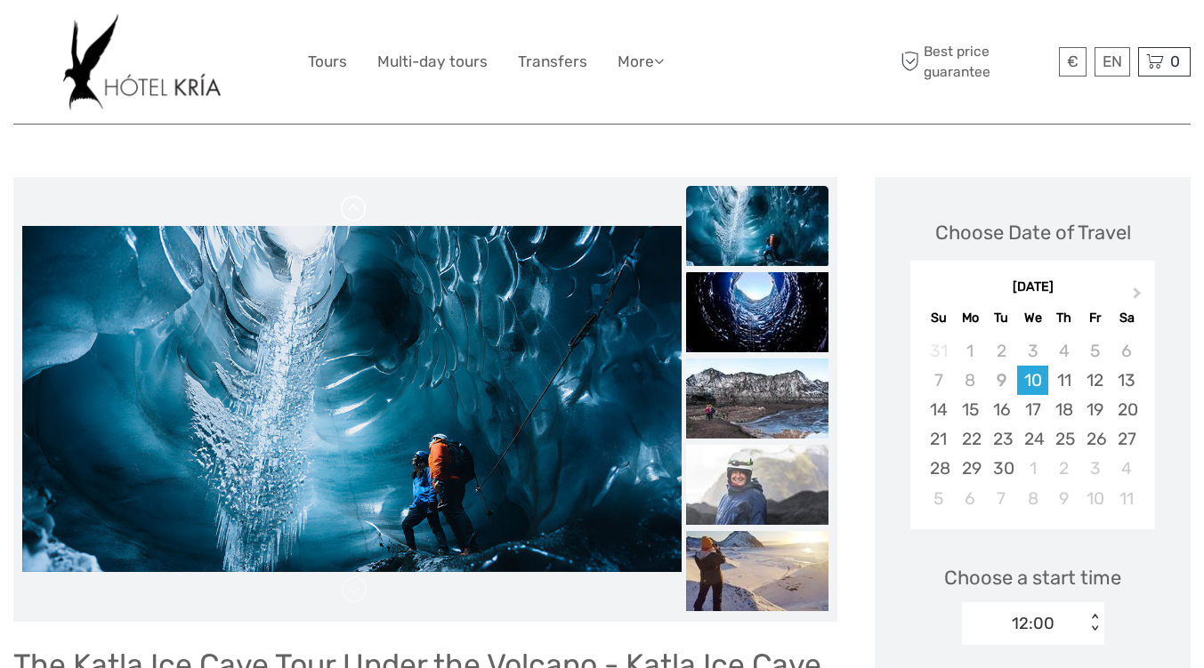
click at [361, 218] on link at bounding box center [354, 209] width 28 height 28
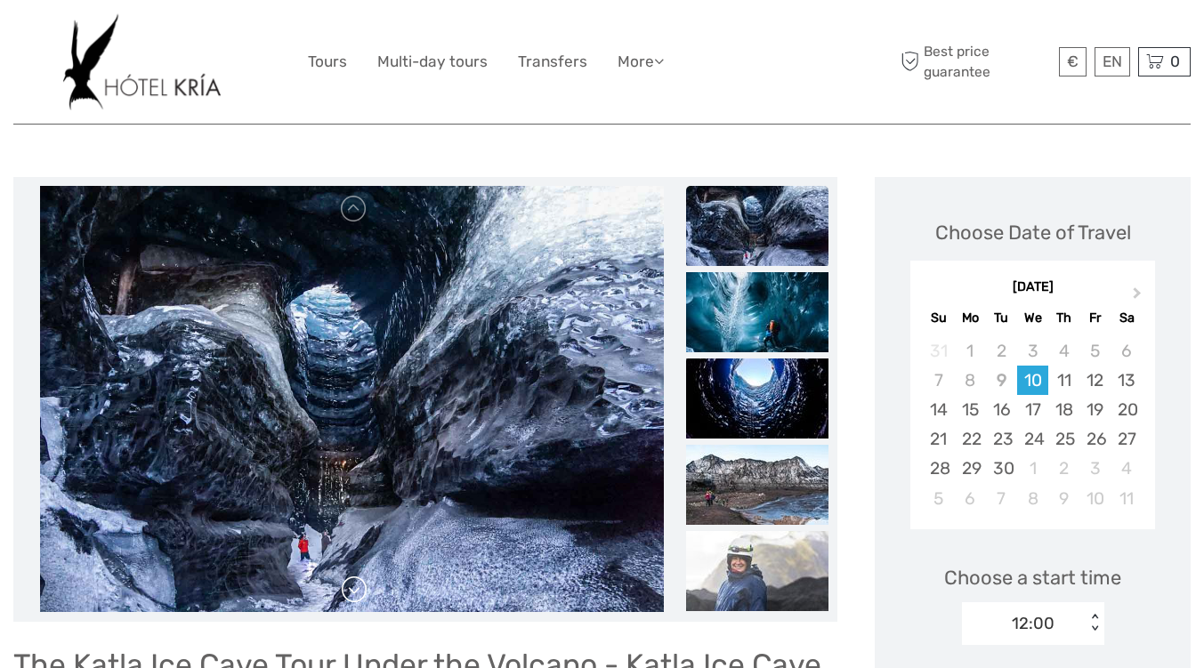
click at [350, 594] on link at bounding box center [354, 590] width 28 height 28
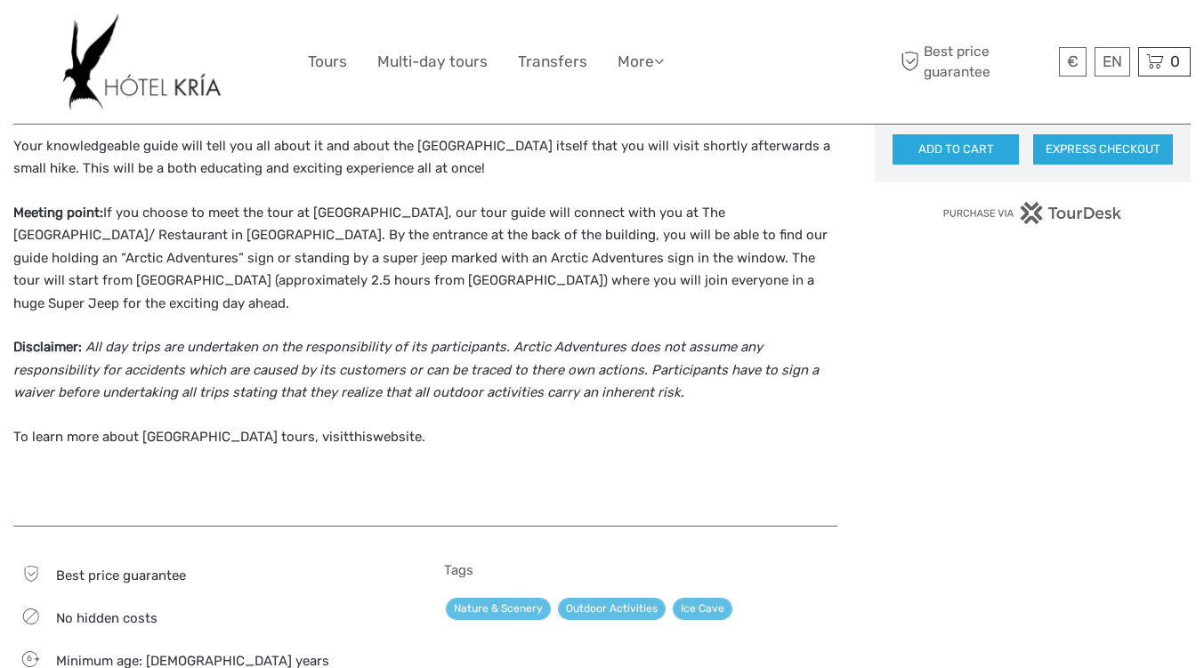
scroll to position [1177, 0]
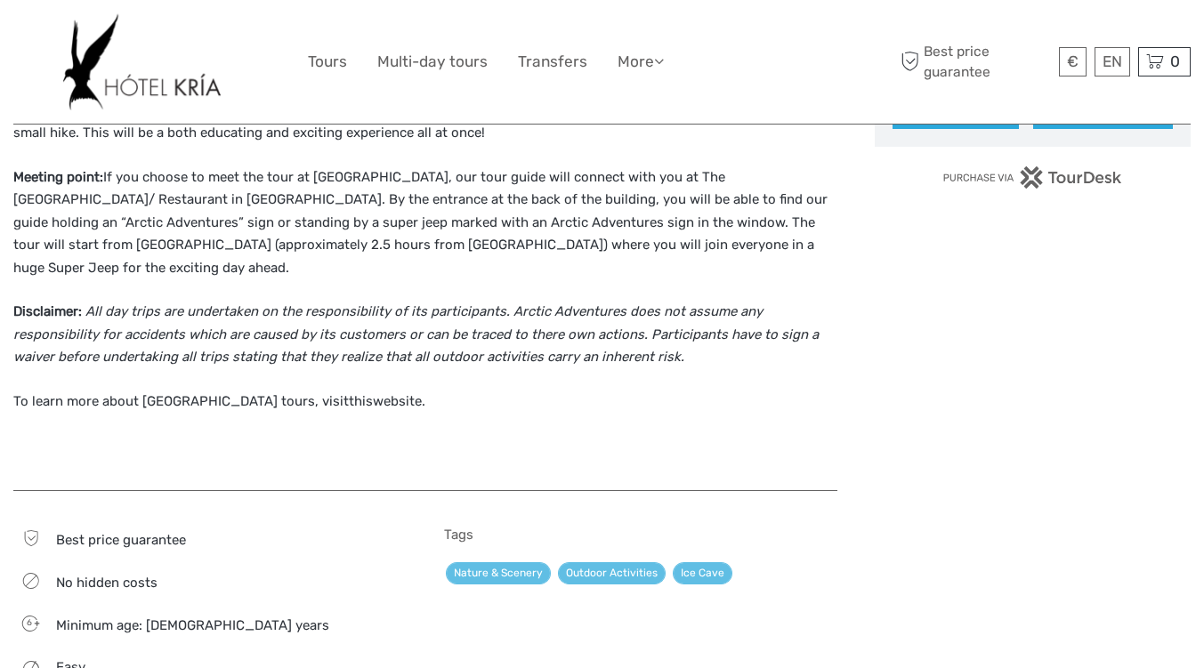
click at [350, 391] on p "To learn more about [GEOGRAPHIC_DATA] tours, visit this website." at bounding box center [425, 402] width 824 height 23
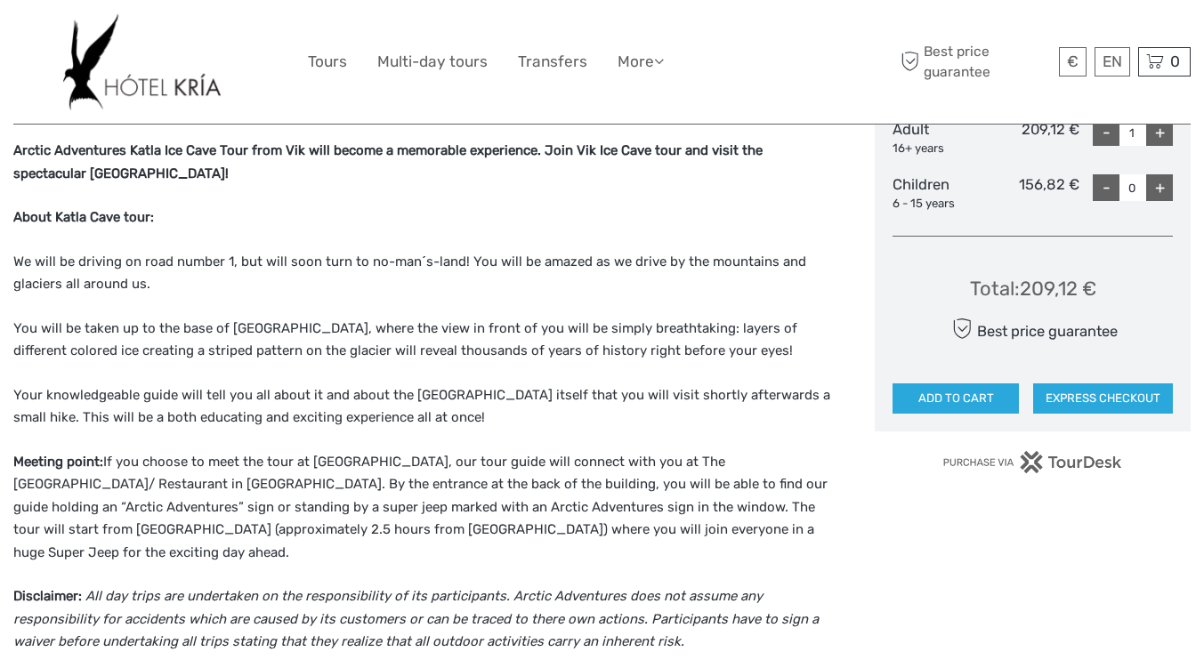
scroll to position [679, 0]
